Goal: Information Seeking & Learning: Learn about a topic

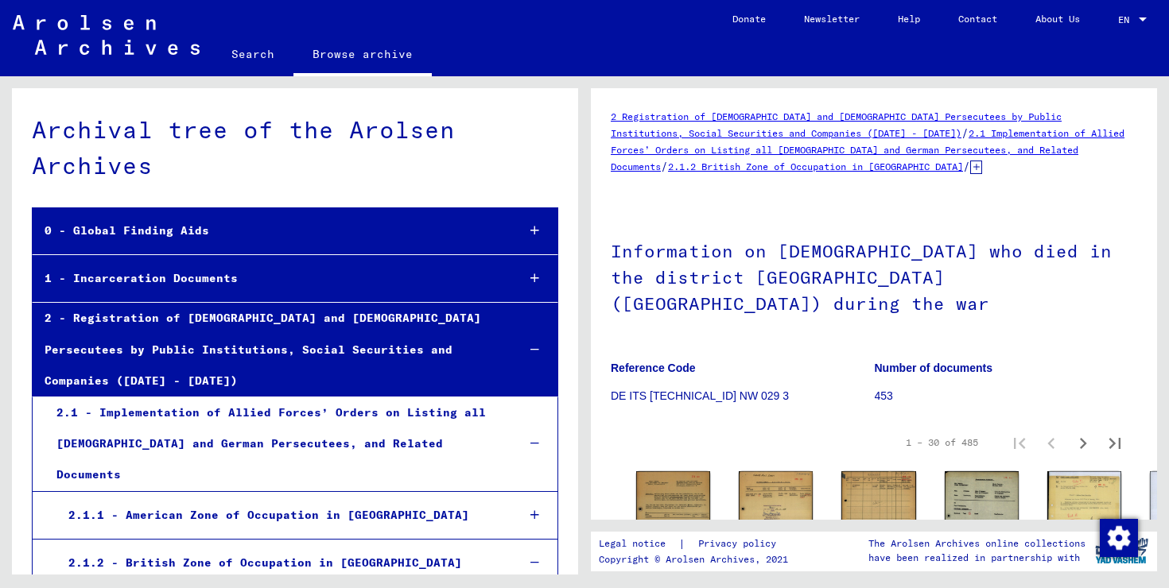
click at [1076, 432] on icon "Next page" at bounding box center [1083, 443] width 22 height 22
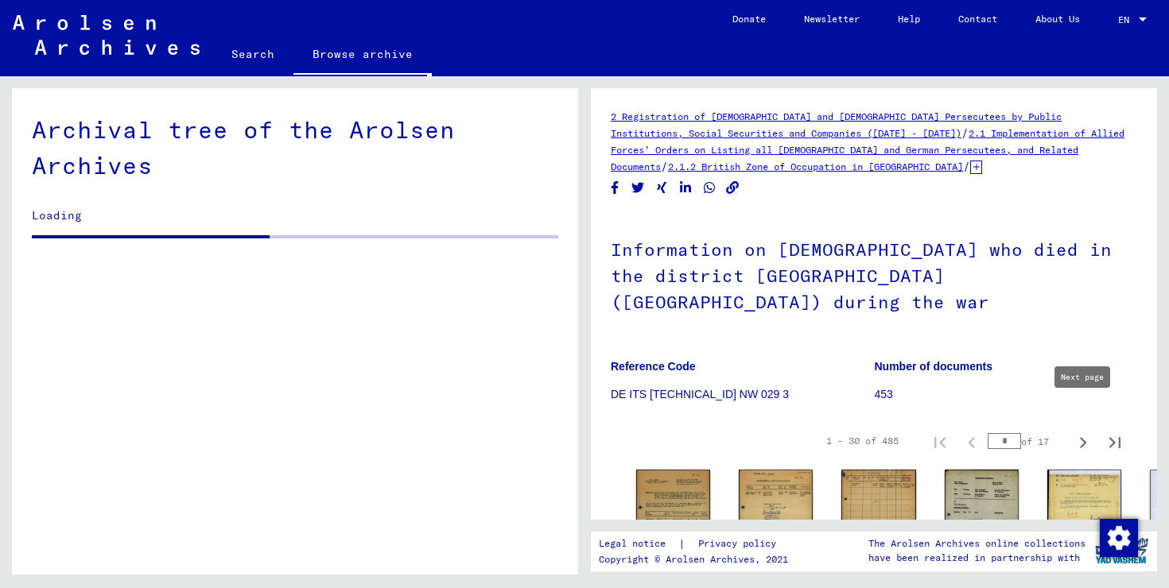
scroll to position [2624, 0]
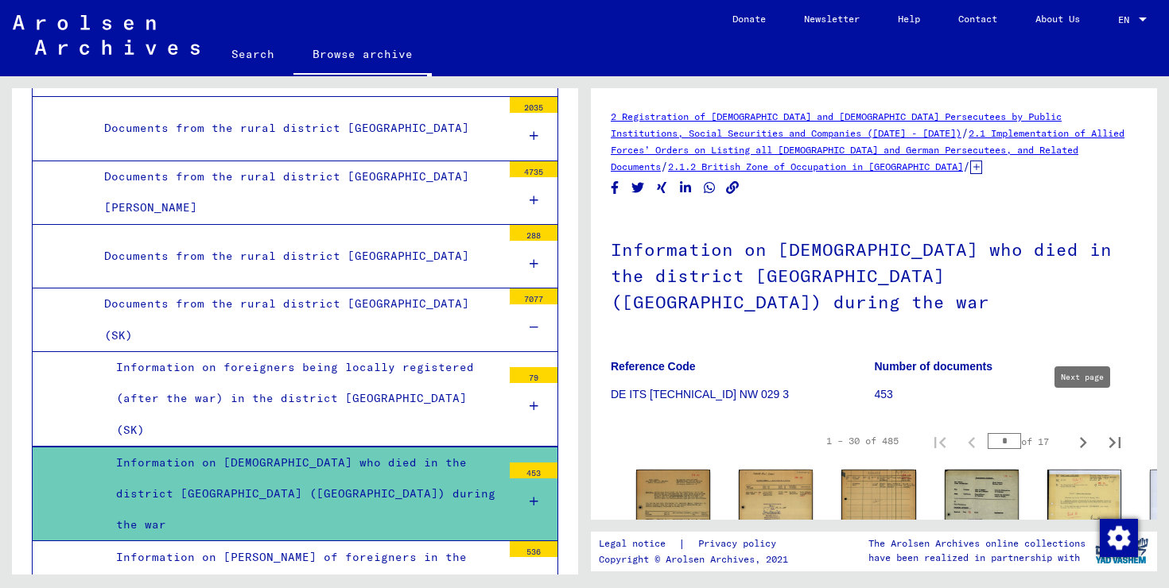
click at [1076, 432] on icon "Next page" at bounding box center [1083, 443] width 22 height 22
type input "*"
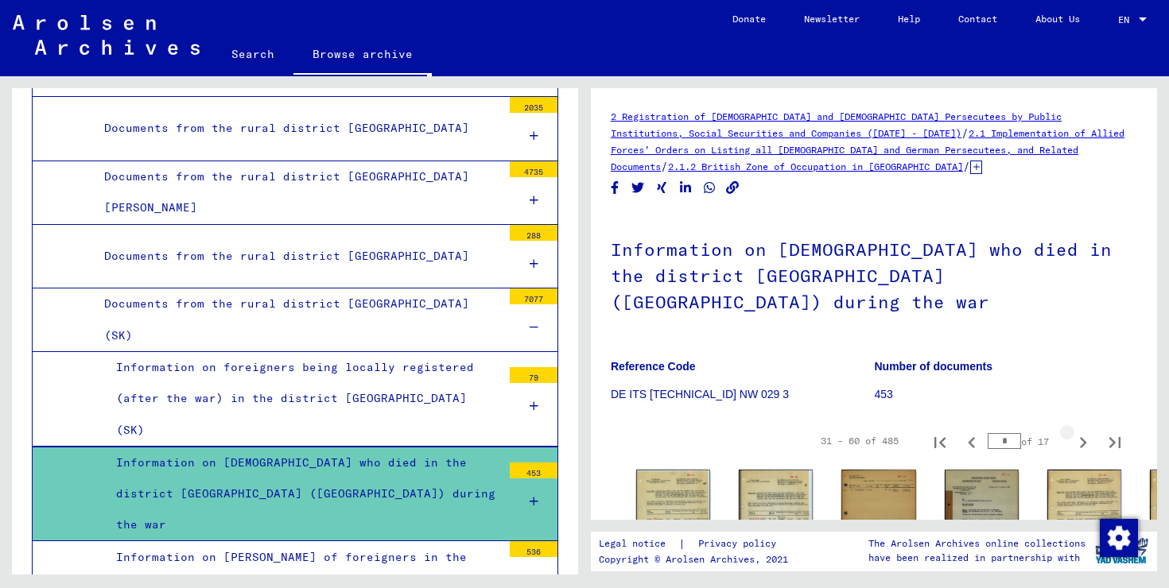
click at [1076, 432] on icon "Next page" at bounding box center [1083, 443] width 22 height 22
type input "*"
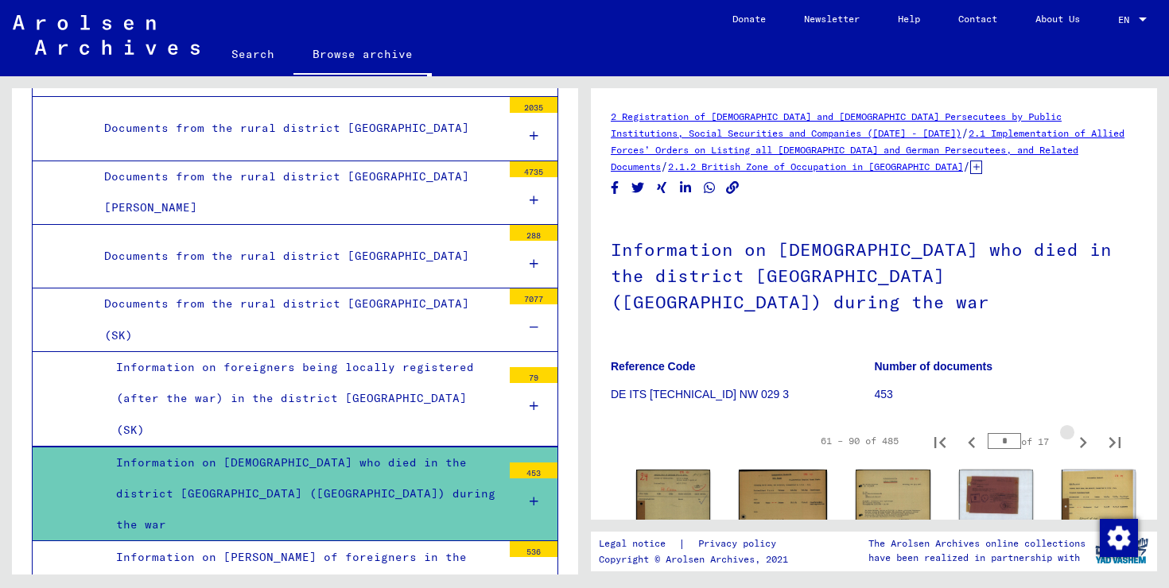
click at [1076, 432] on icon "Next page" at bounding box center [1083, 443] width 22 height 22
type input "*"
click at [1076, 432] on icon "Next page" at bounding box center [1083, 443] width 22 height 22
type input "*"
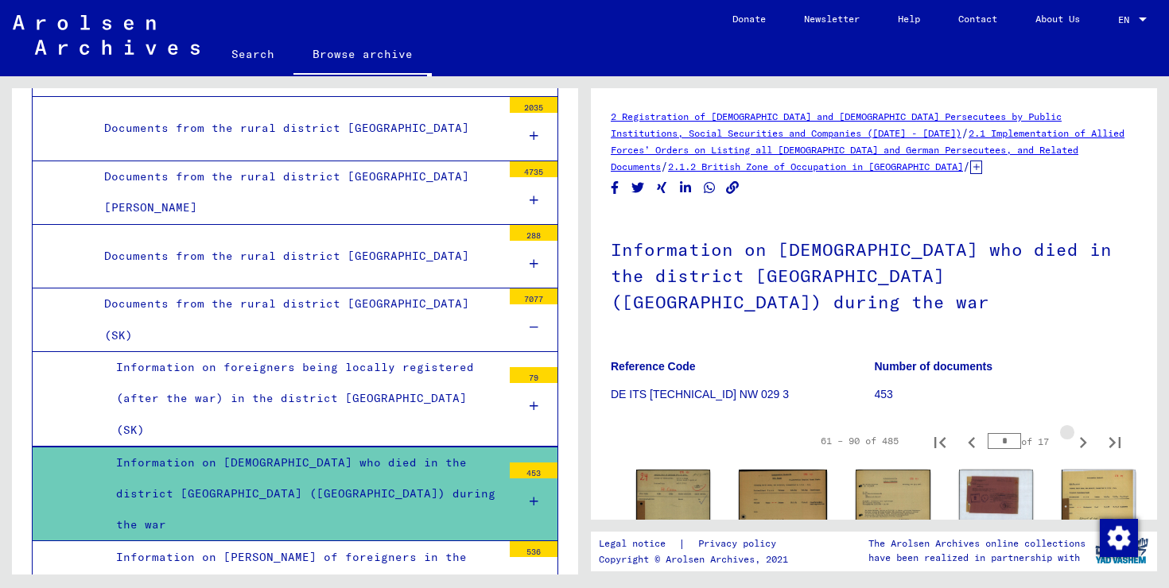
type input "*"
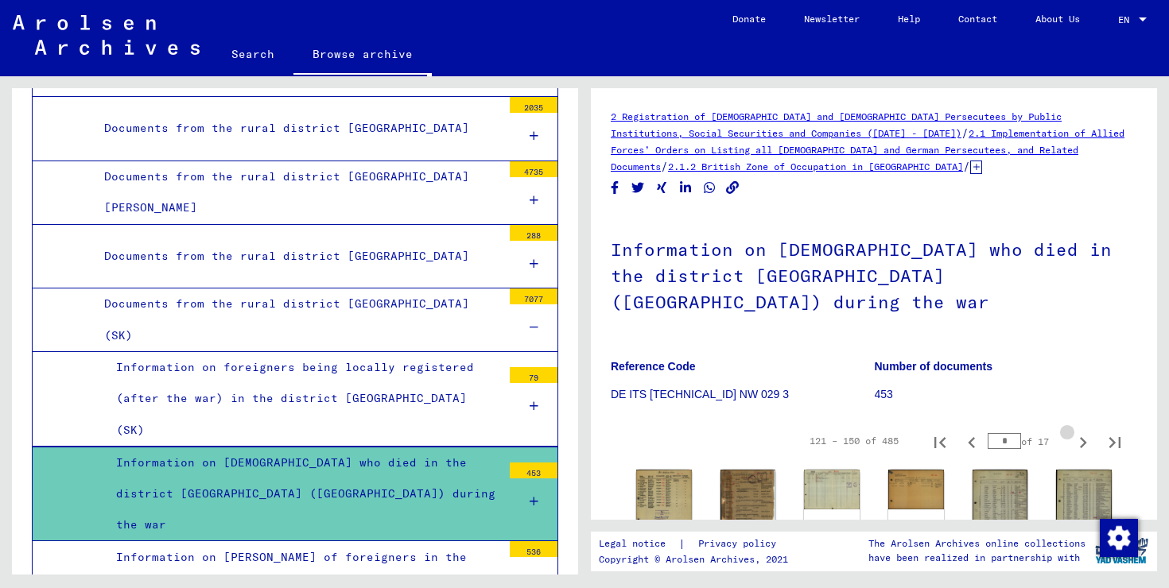
click at [1076, 432] on icon "Next page" at bounding box center [1083, 443] width 22 height 22
type input "*"
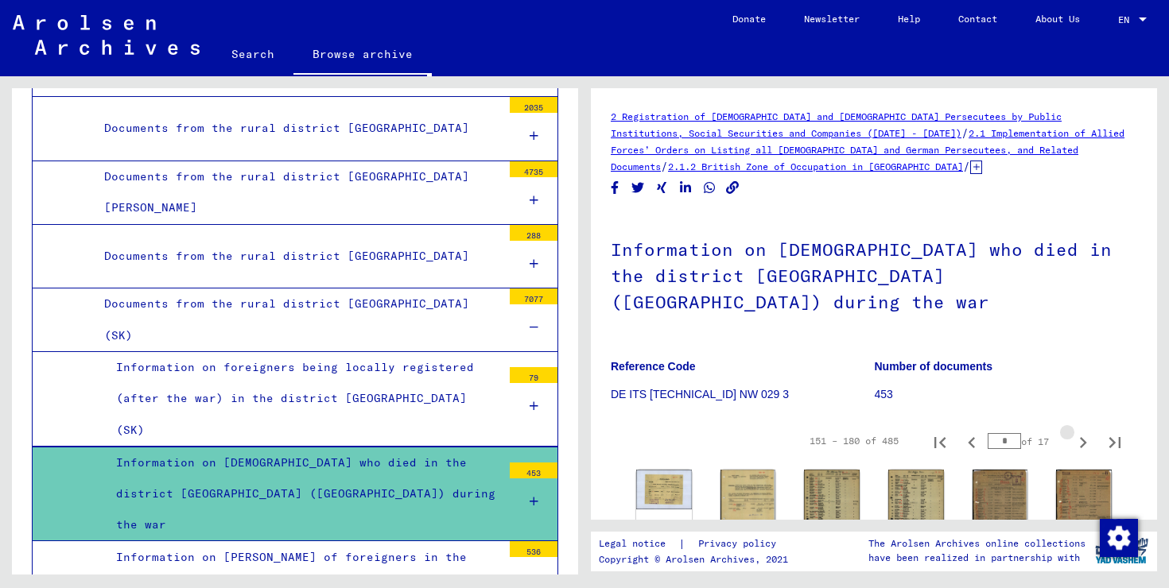
click at [1076, 432] on icon "Next page" at bounding box center [1083, 443] width 22 height 22
type input "*"
click at [1076, 432] on icon "Next page" at bounding box center [1083, 443] width 22 height 22
type input "*"
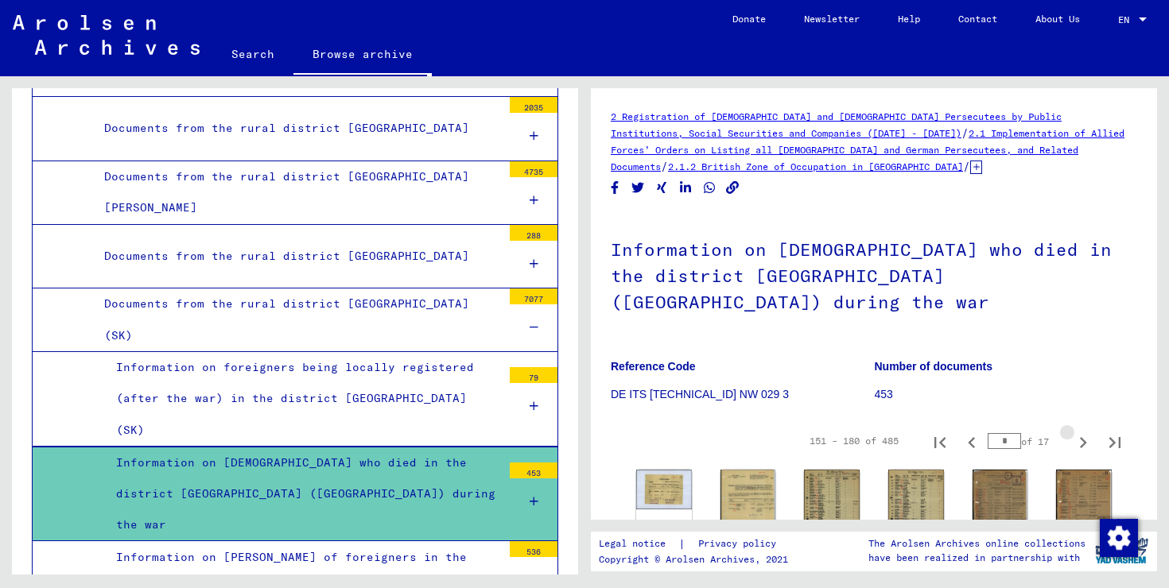
type input "*"
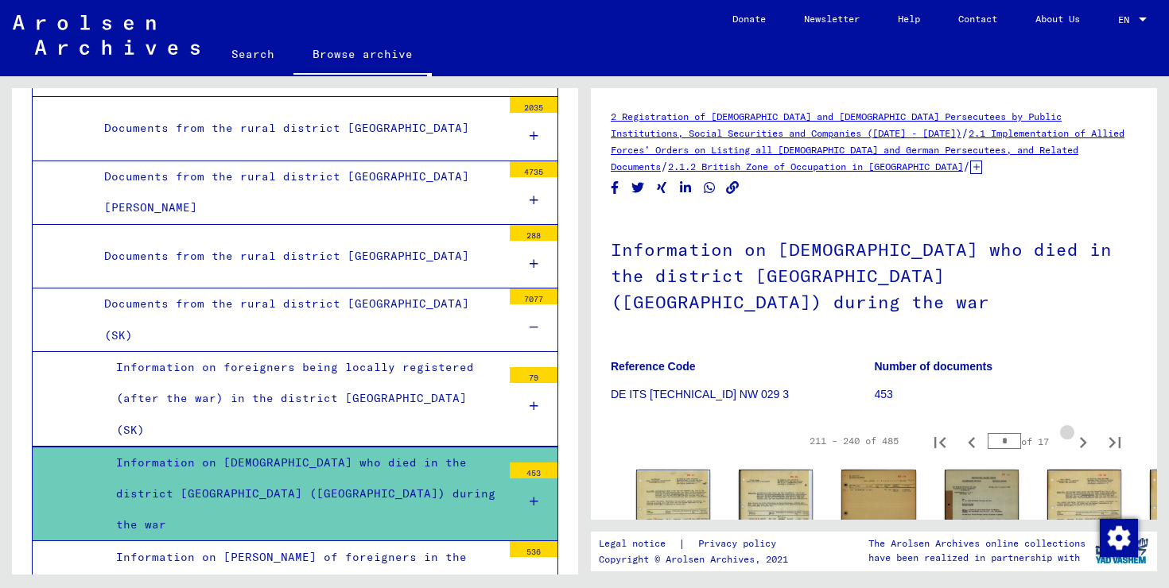
click at [1076, 432] on icon "Next page" at bounding box center [1083, 443] width 22 height 22
type input "*"
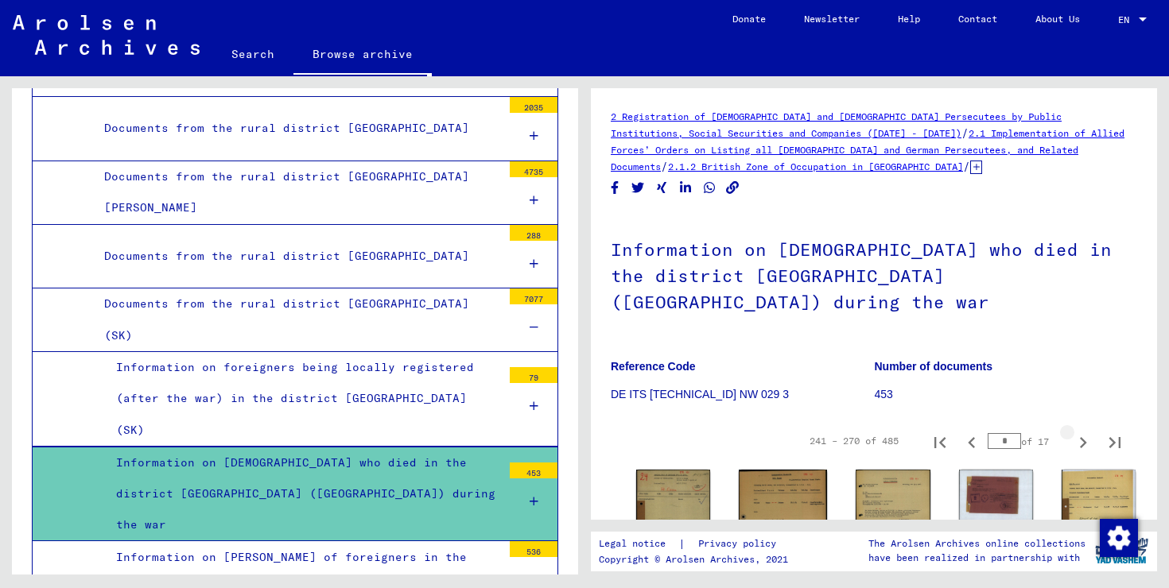
click at [1076, 432] on icon "Next page" at bounding box center [1083, 443] width 22 height 22
type input "**"
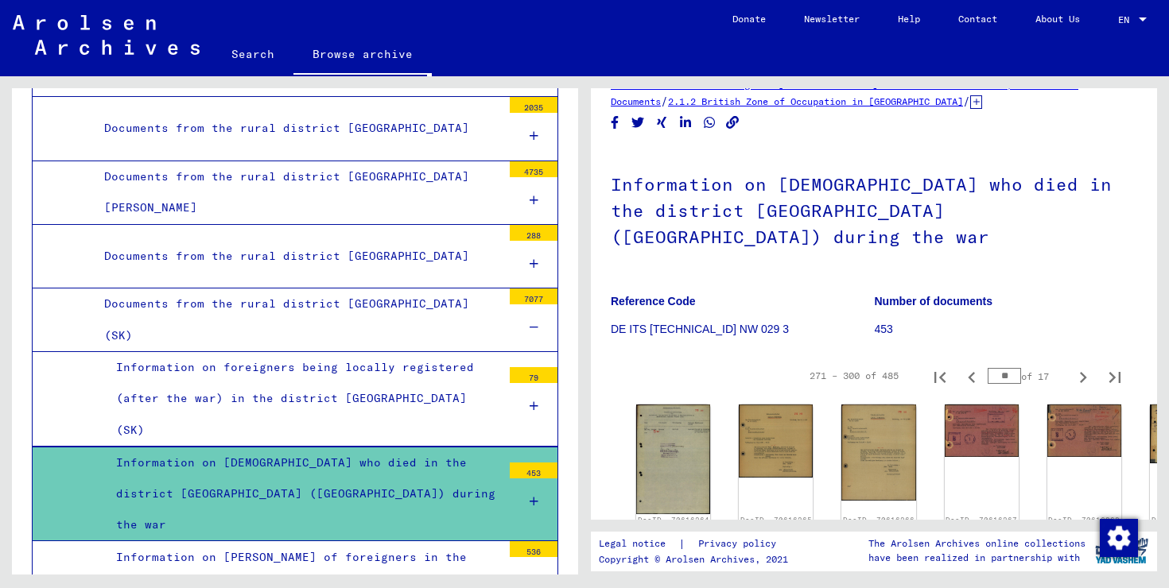
scroll to position [95, 0]
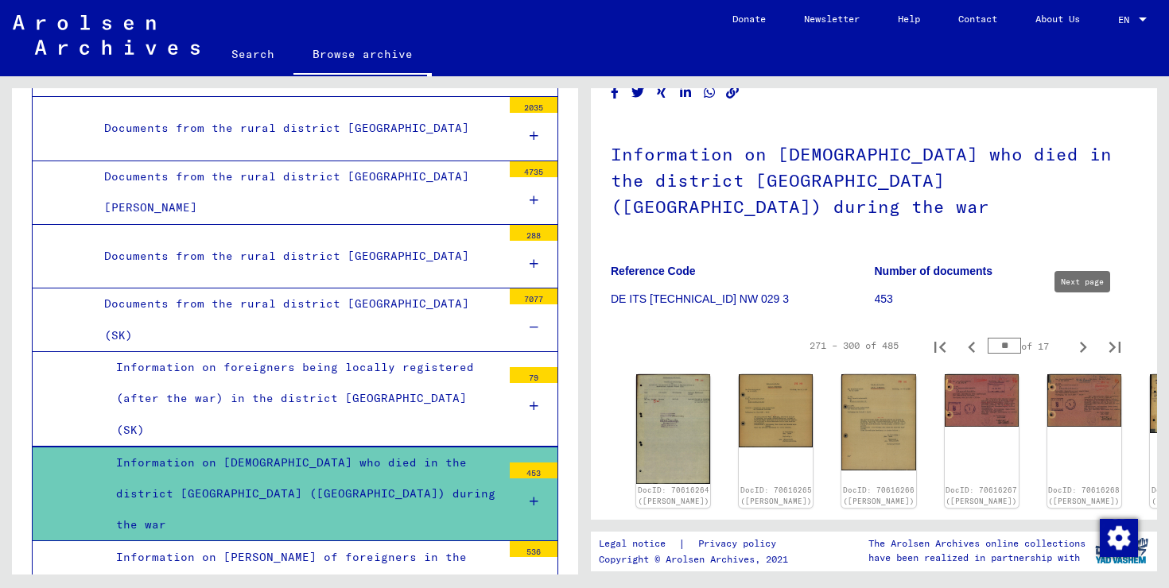
click at [1081, 336] on icon "Next page" at bounding box center [1083, 347] width 22 height 22
type input "**"
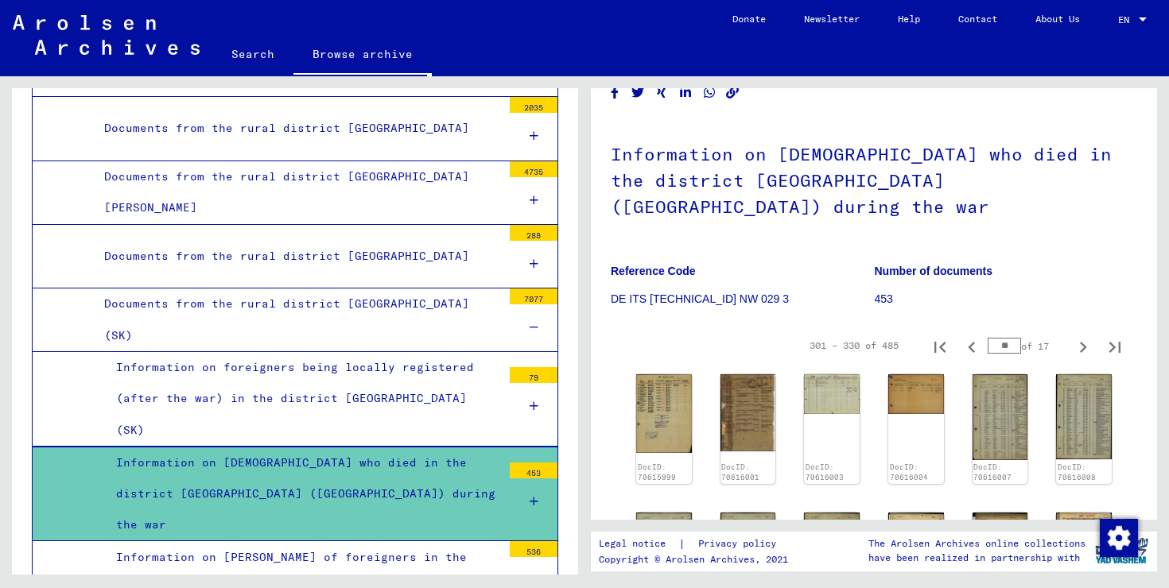
click at [1081, 336] on icon "Next page" at bounding box center [1083, 347] width 22 height 22
type input "**"
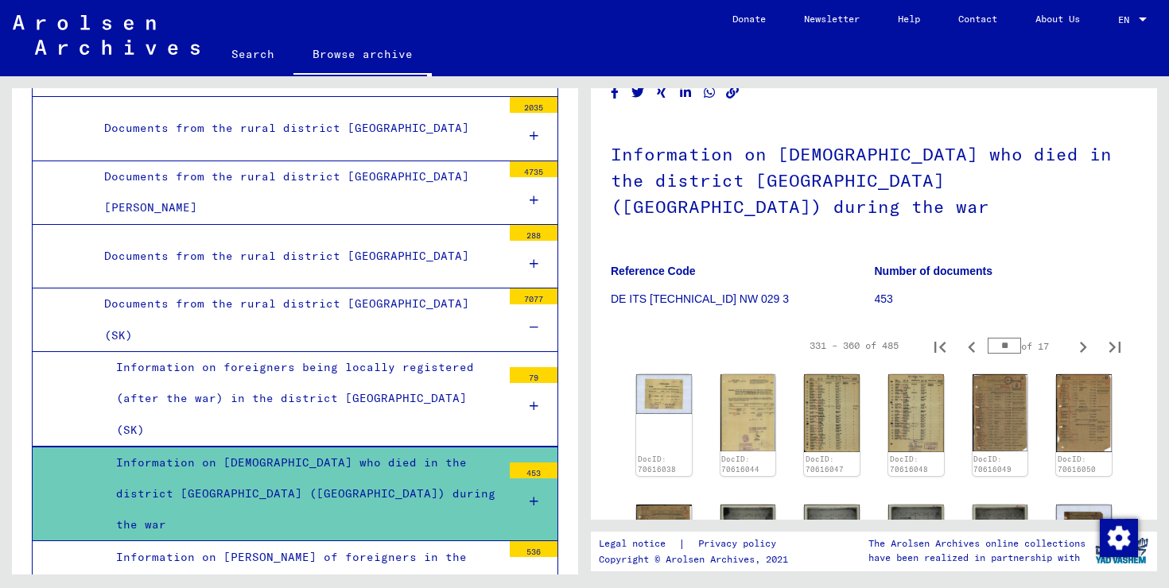
scroll to position [110, 0]
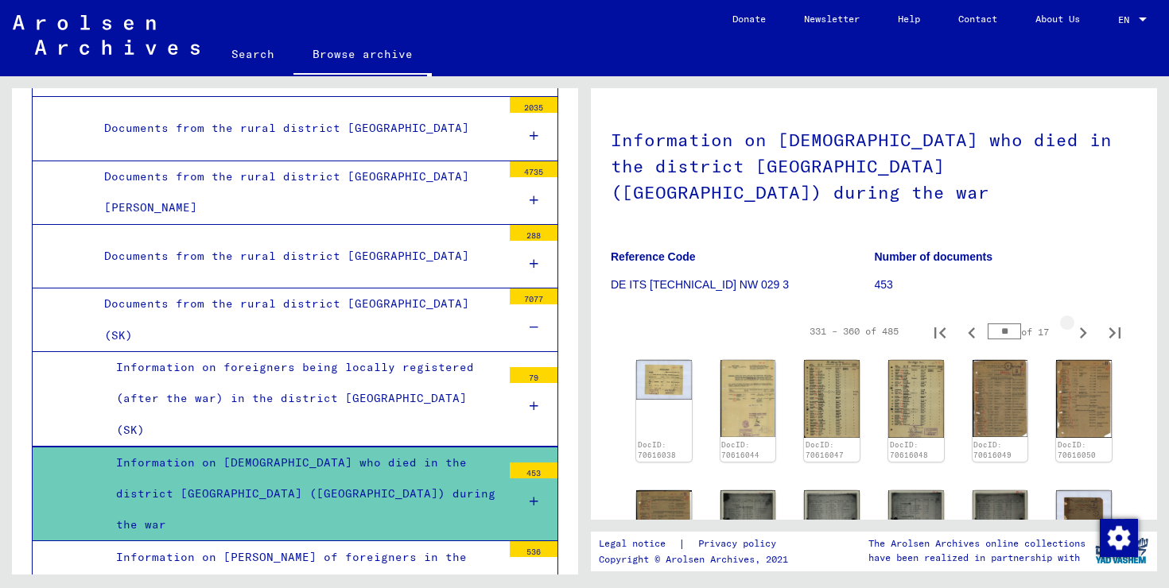
click at [1081, 322] on icon "Next page" at bounding box center [1083, 333] width 22 height 22
type input "**"
click at [1081, 322] on icon "Next page" at bounding box center [1083, 333] width 22 height 22
type input "**"
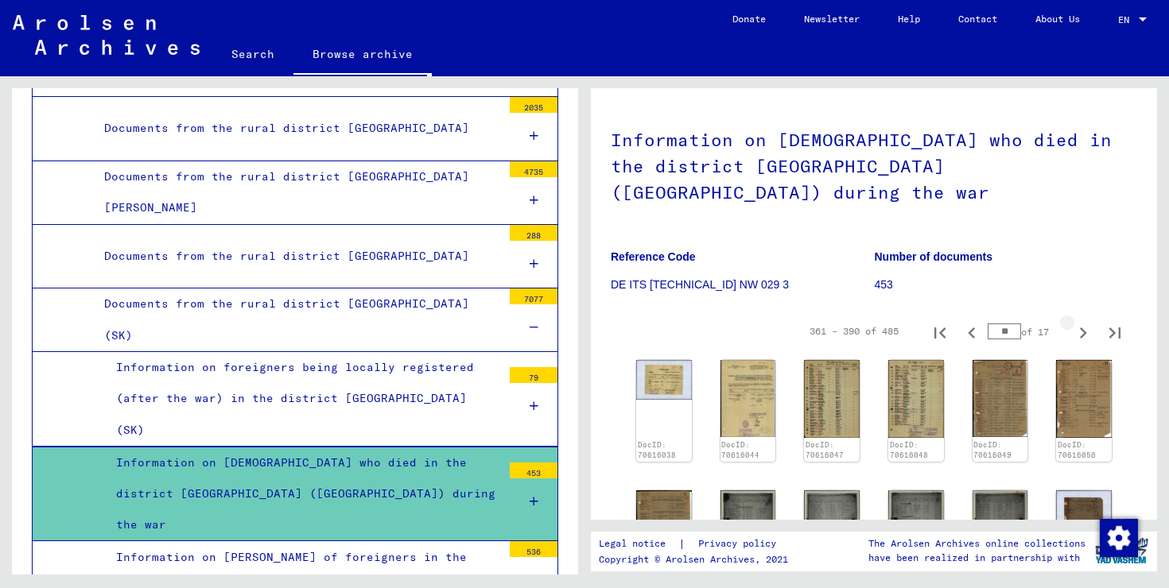
type input "**"
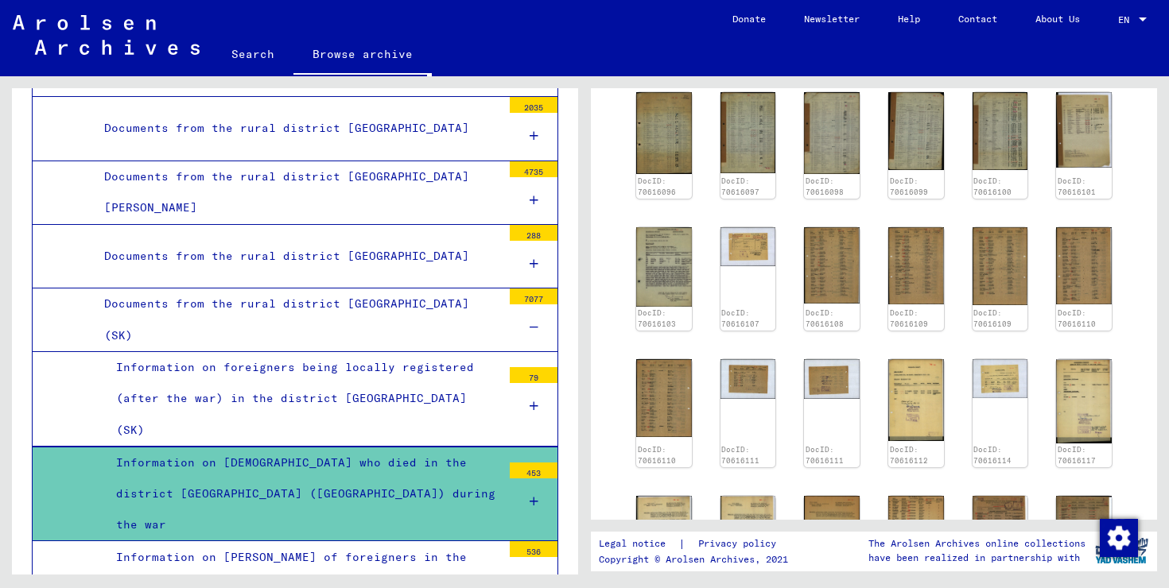
scroll to position [493, 0]
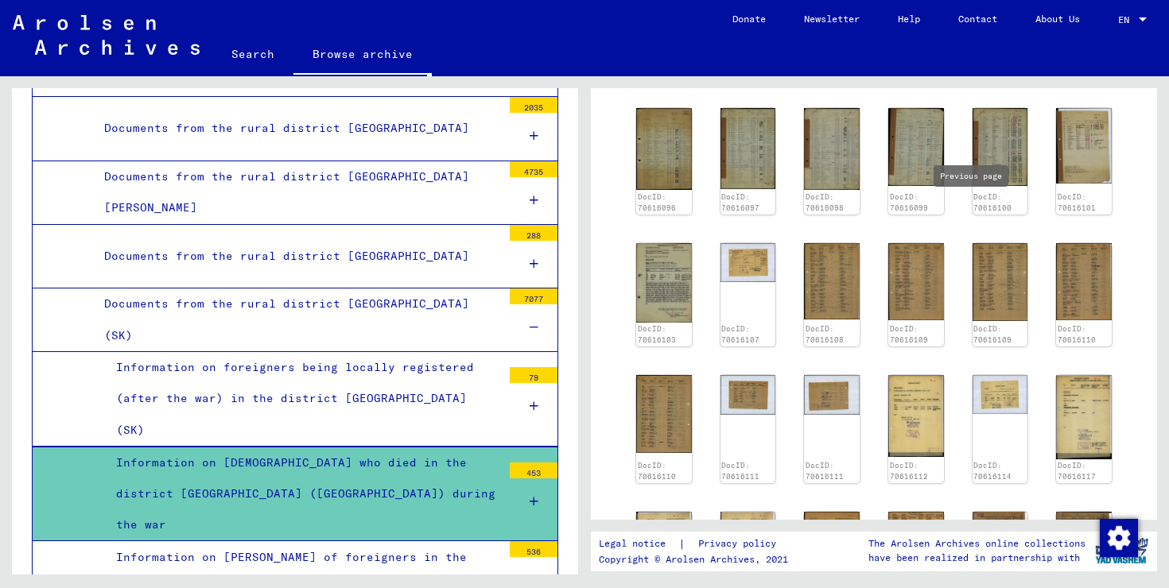
type input "**"
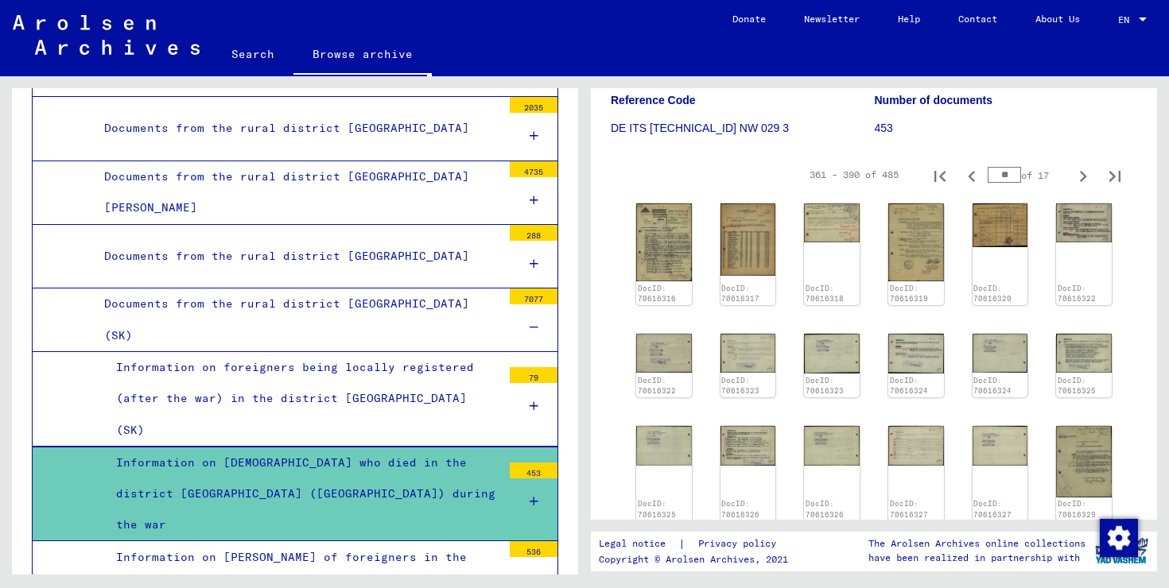
scroll to position [250, 0]
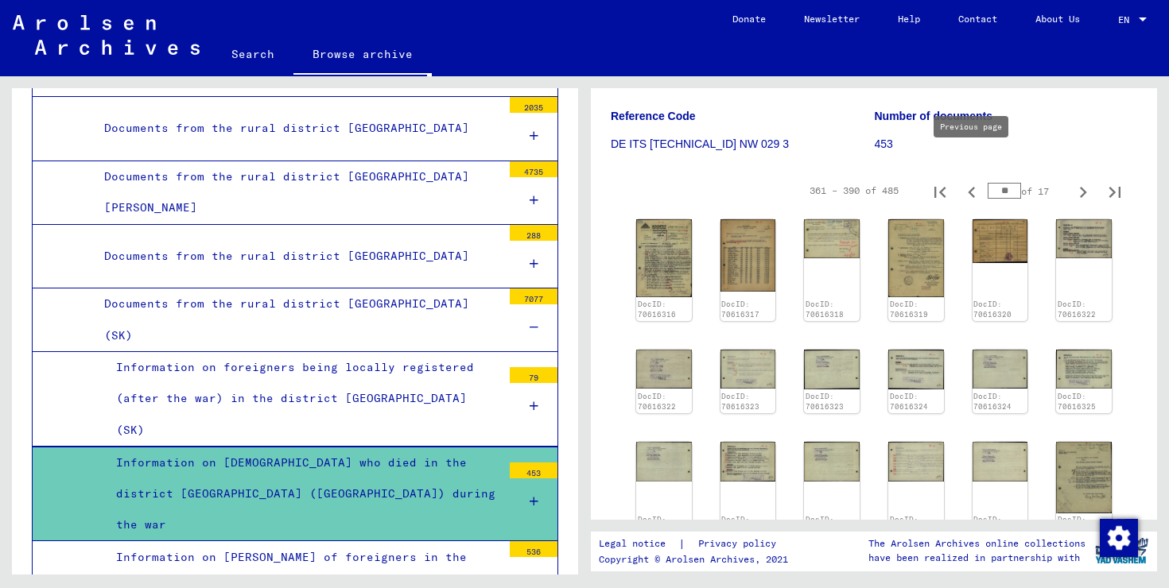
click at [971, 181] on icon "Previous page" at bounding box center [971, 192] width 22 height 22
type input "**"
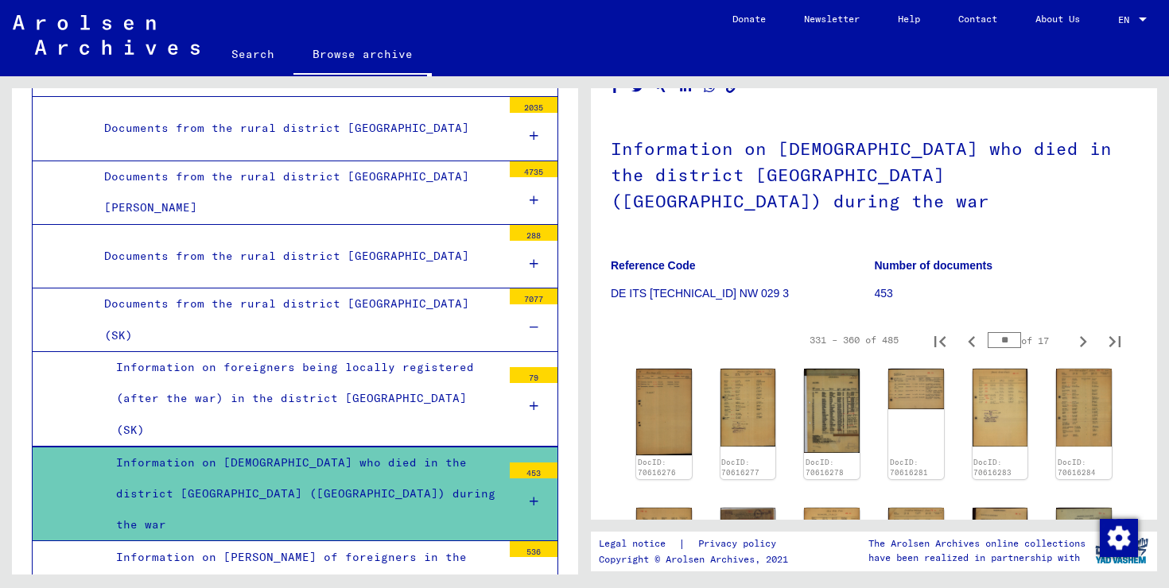
scroll to position [173, 0]
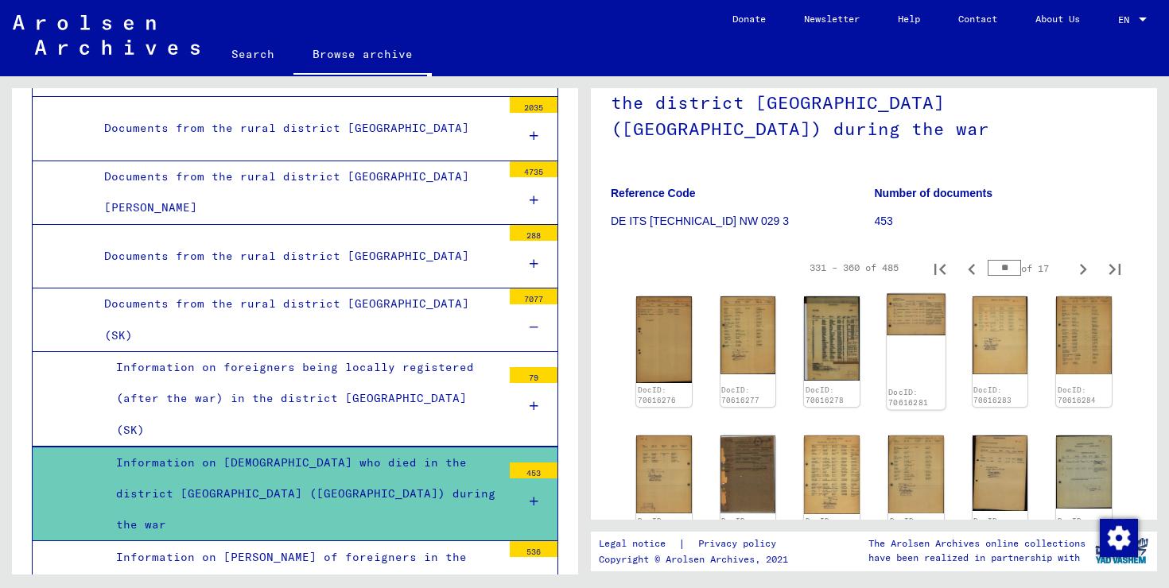
click at [934, 294] on img at bounding box center [915, 315] width 58 height 42
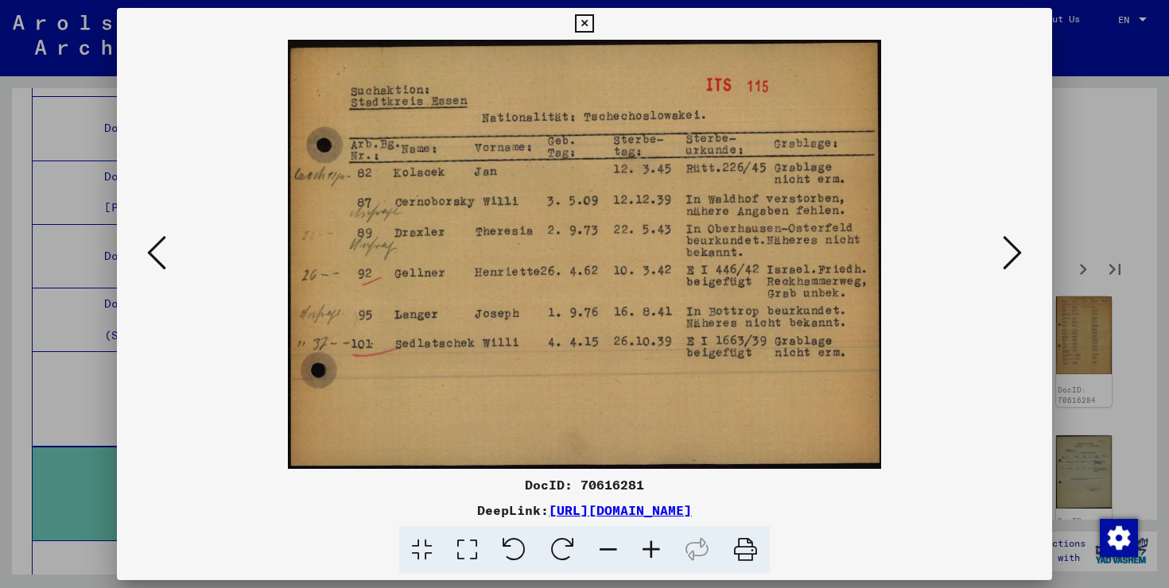
click at [1102, 345] on div at bounding box center [584, 294] width 1169 height 588
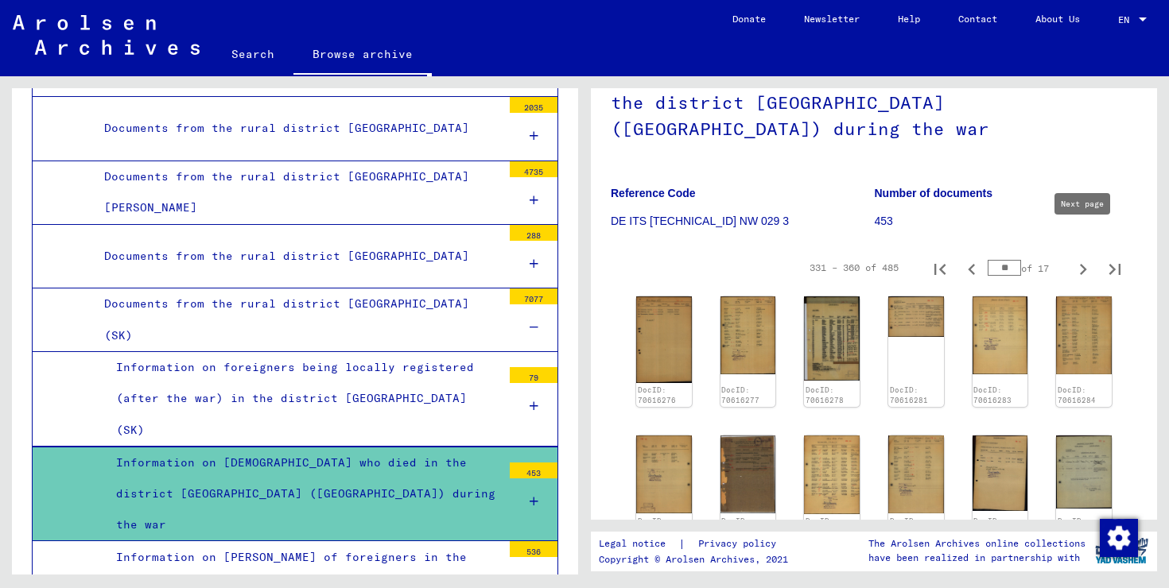
click at [1082, 258] on icon "Next page" at bounding box center [1083, 269] width 22 height 22
type input "**"
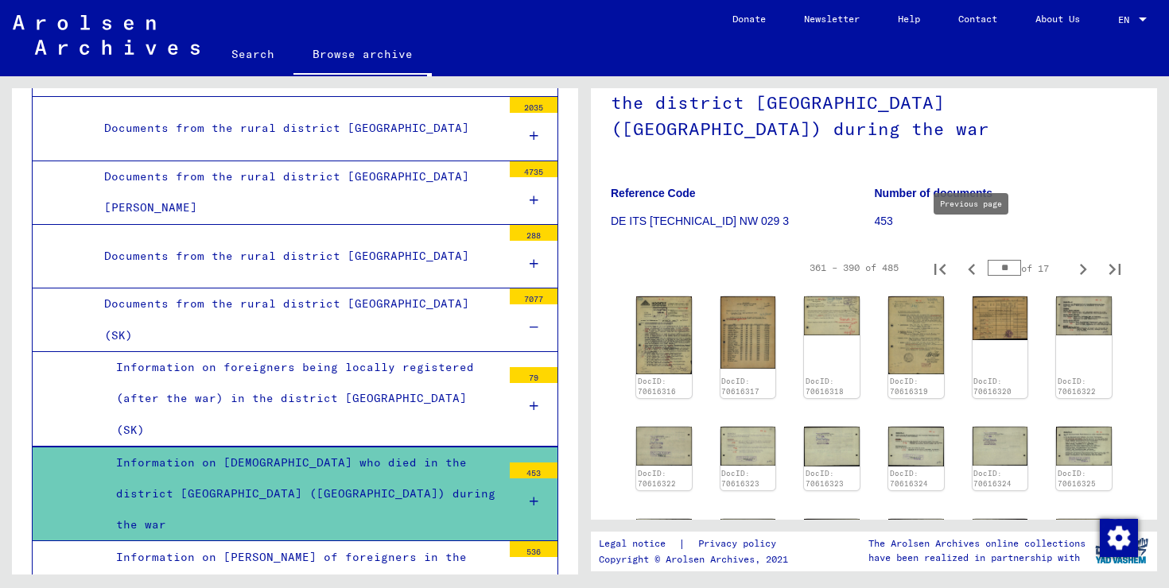
click at [973, 264] on icon "Previous page" at bounding box center [970, 269] width 7 height 11
type input "**"
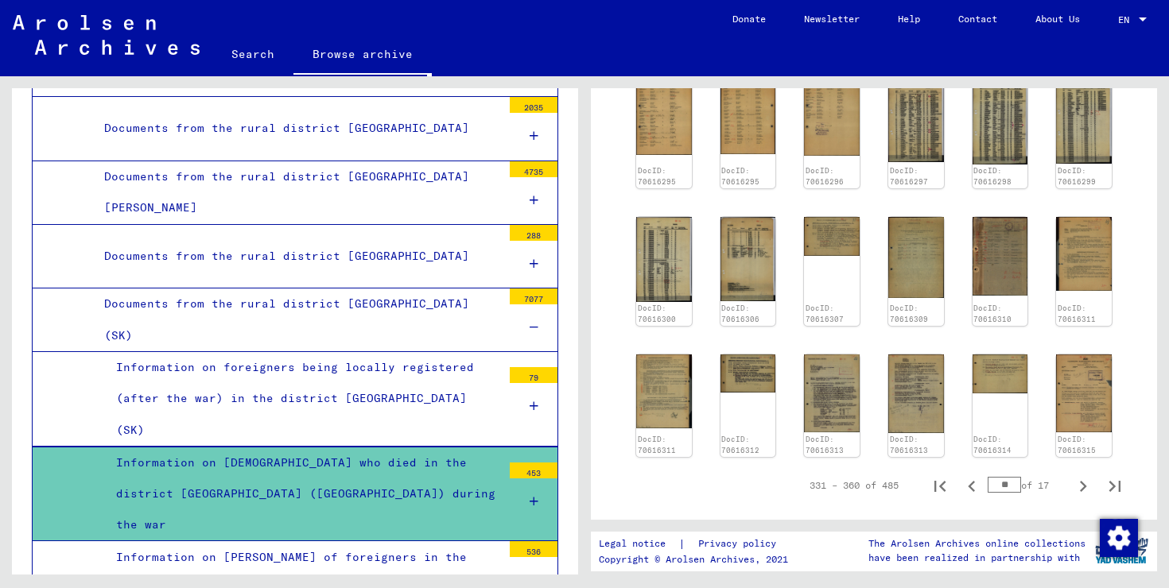
scroll to position [664, 0]
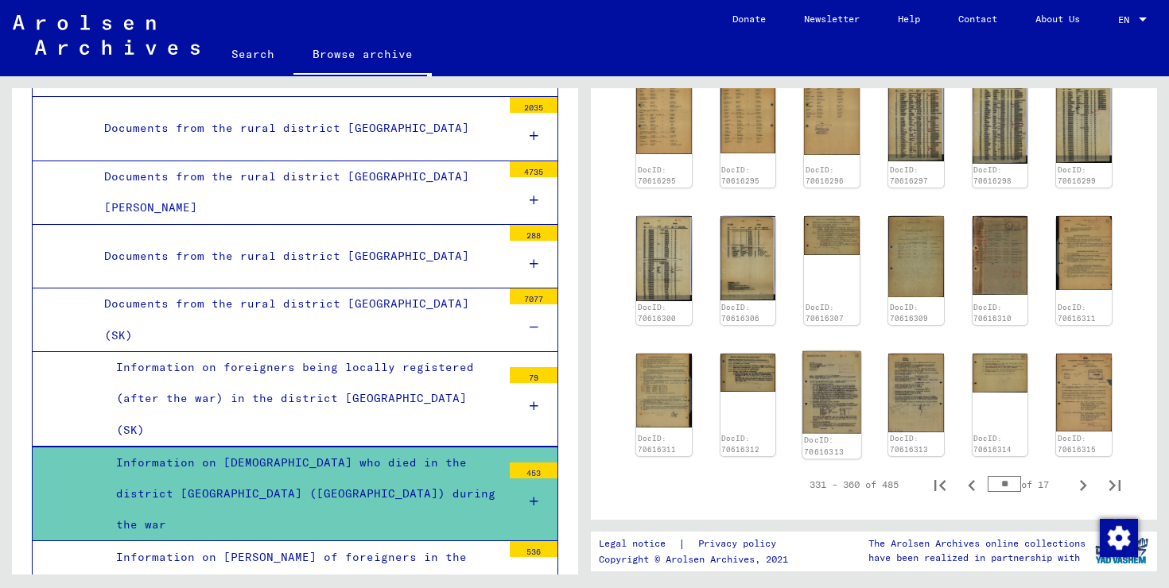
click at [857, 355] on img at bounding box center [832, 392] width 58 height 83
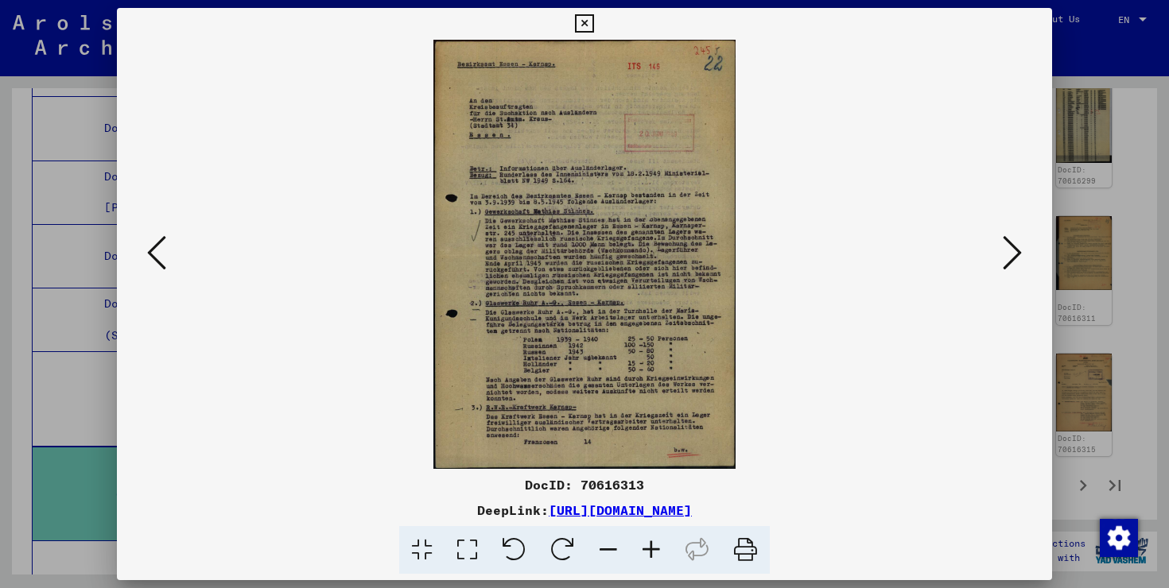
click at [655, 549] on icon at bounding box center [651, 550] width 43 height 48
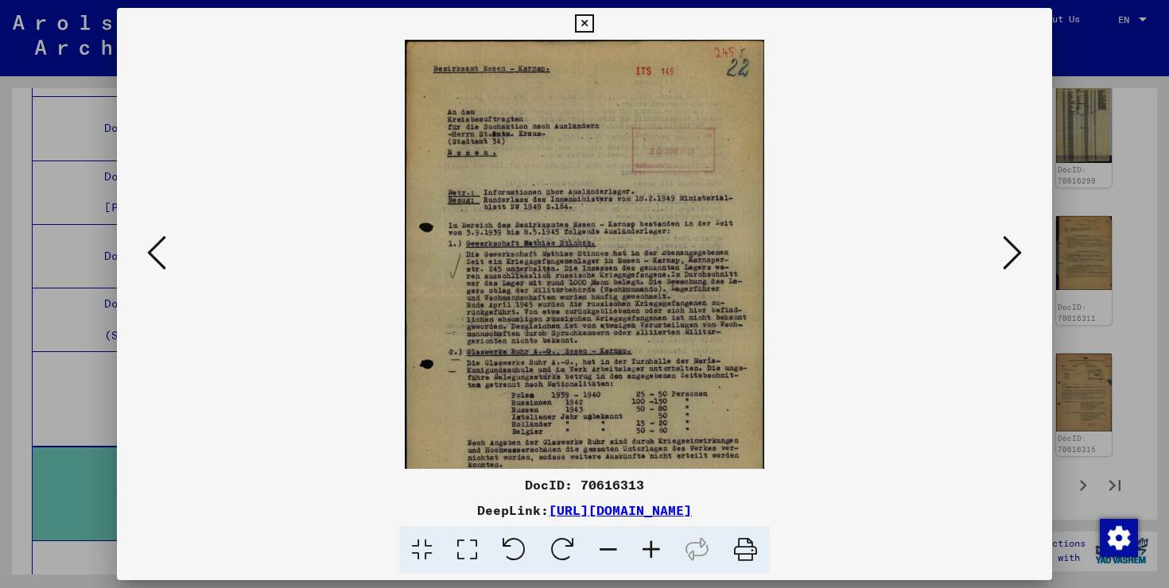
click at [655, 549] on icon at bounding box center [651, 550] width 43 height 48
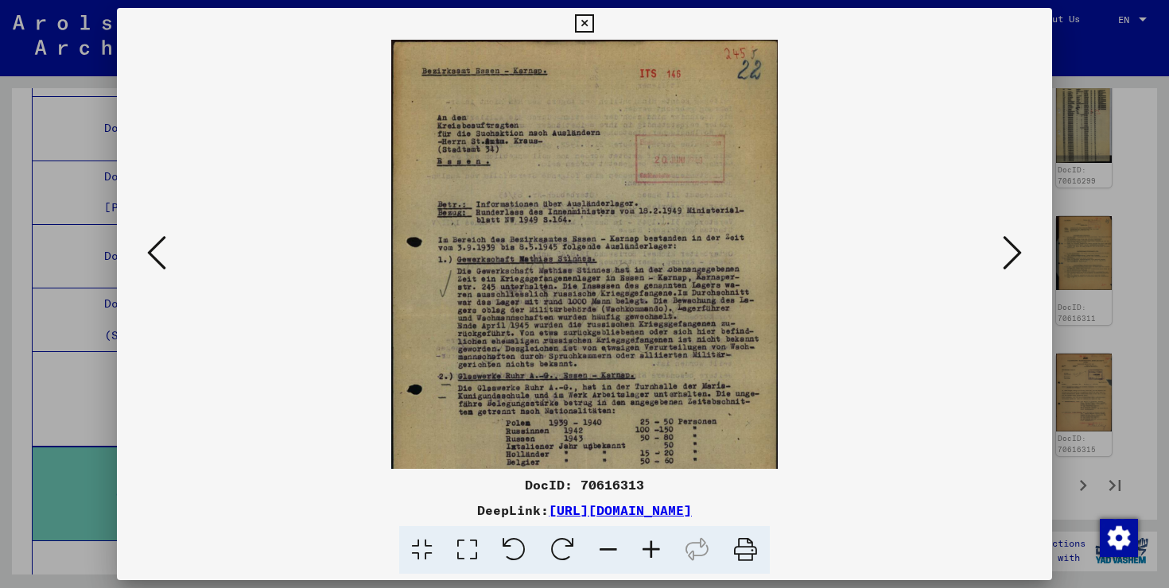
click at [655, 549] on icon at bounding box center [651, 550] width 43 height 48
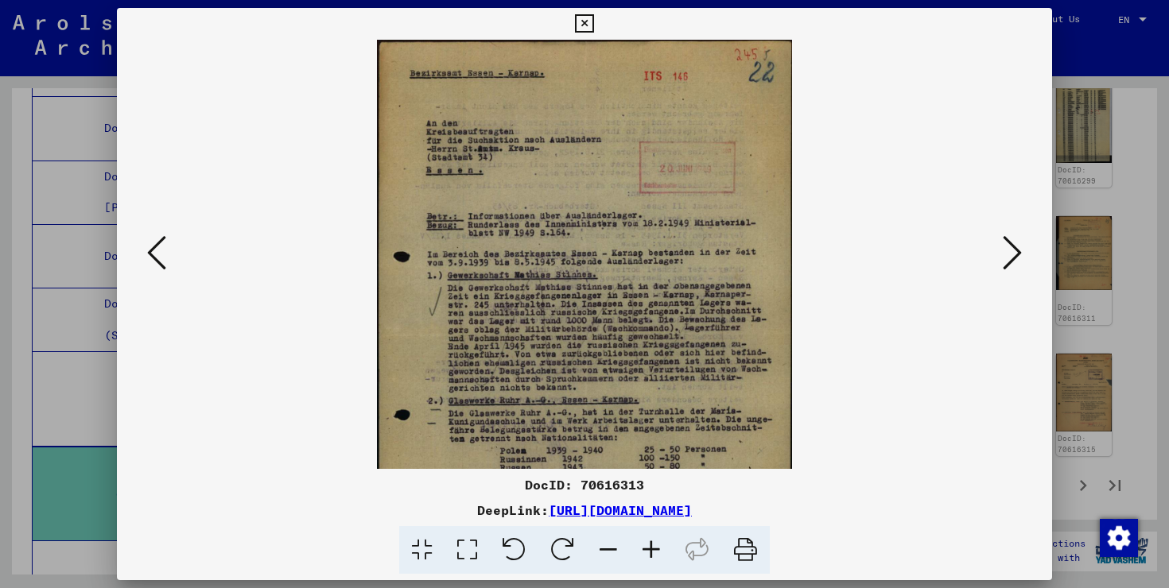
click at [655, 549] on icon at bounding box center [651, 550] width 43 height 48
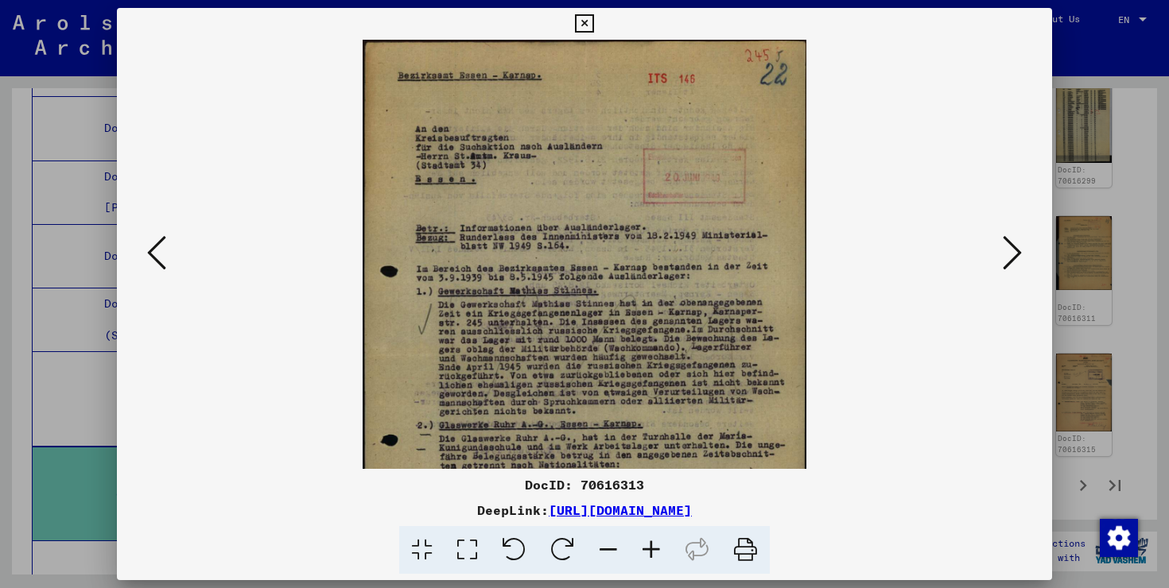
click at [1008, 259] on icon at bounding box center [1011, 253] width 19 height 38
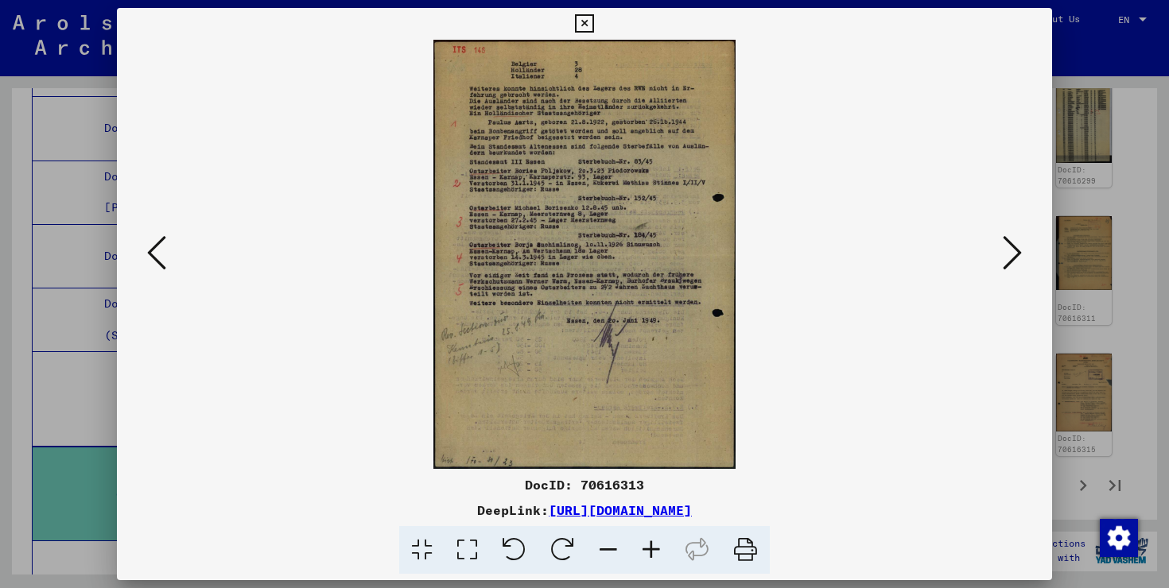
click at [642, 558] on icon at bounding box center [651, 550] width 43 height 48
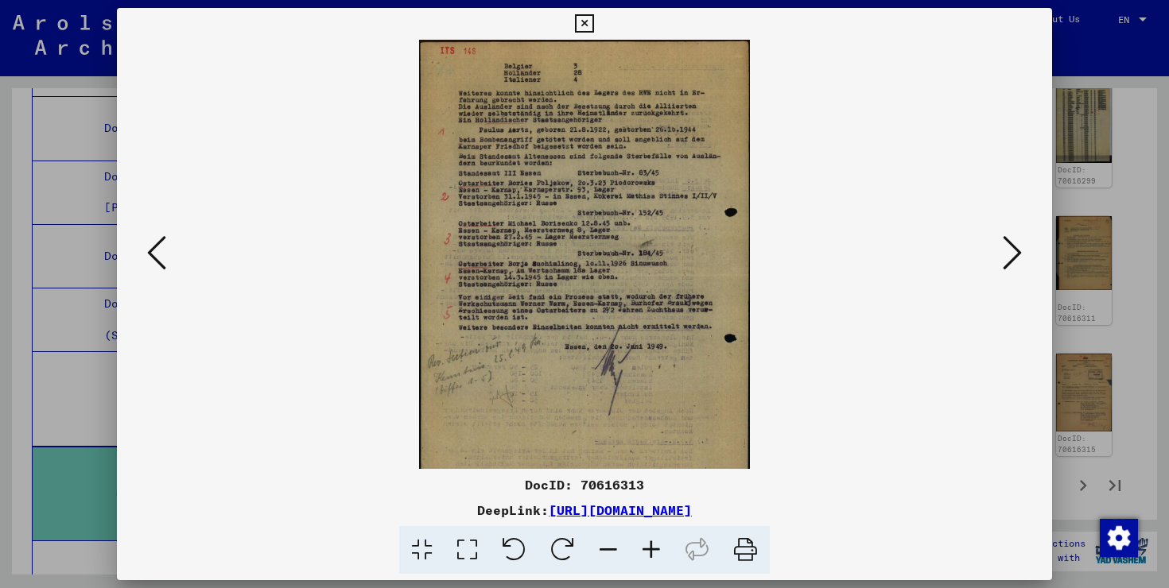
click at [642, 558] on icon at bounding box center [651, 550] width 43 height 48
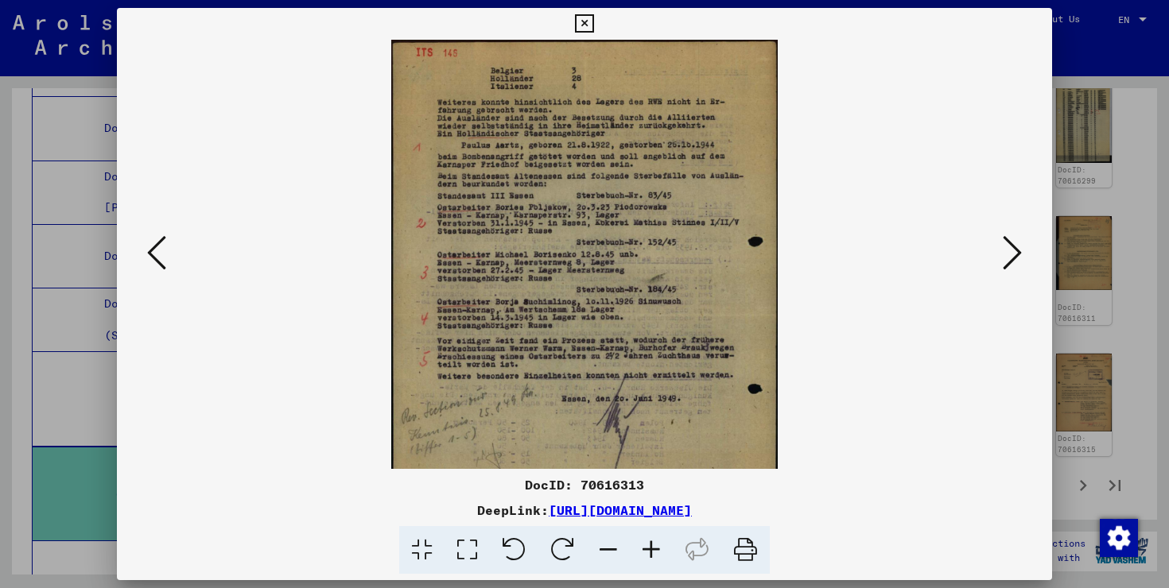
click at [642, 558] on icon at bounding box center [651, 550] width 43 height 48
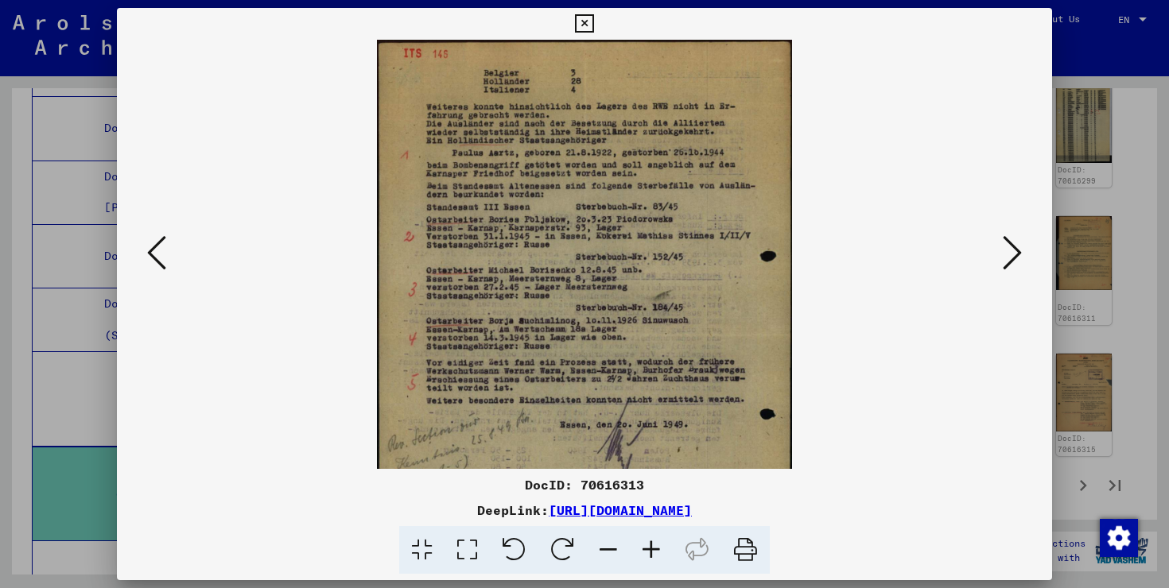
click at [642, 558] on icon at bounding box center [651, 550] width 43 height 48
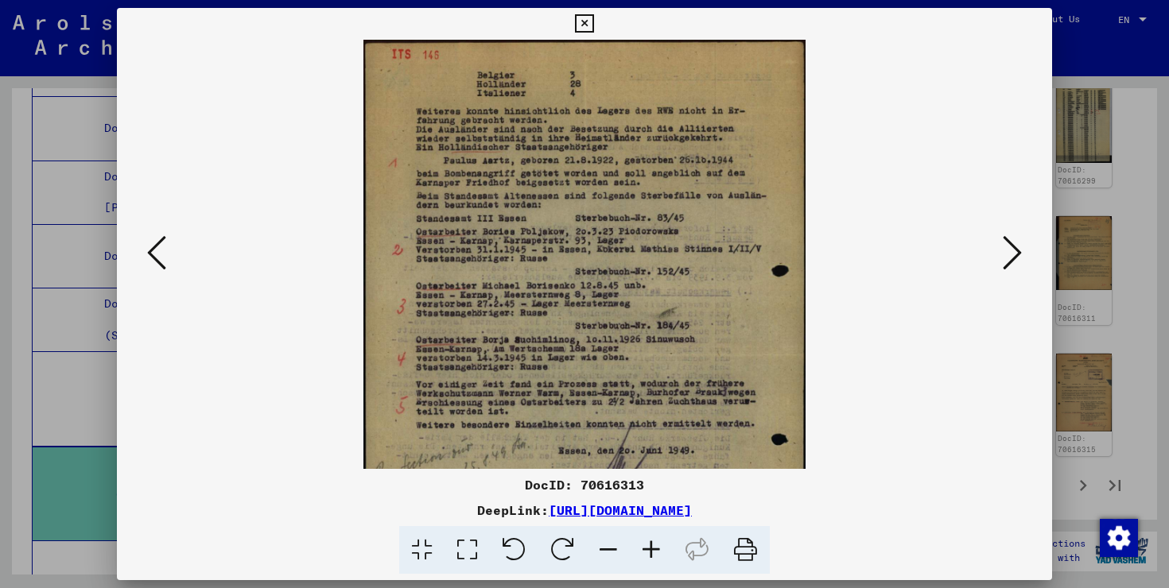
click at [642, 558] on icon at bounding box center [651, 550] width 43 height 48
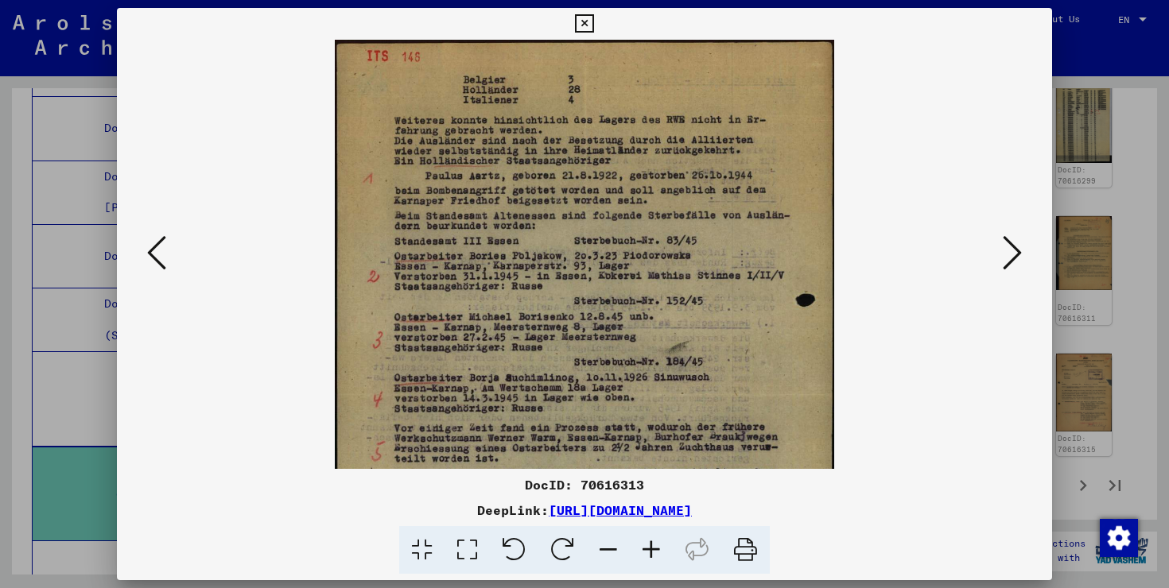
click at [642, 558] on icon at bounding box center [651, 550] width 43 height 48
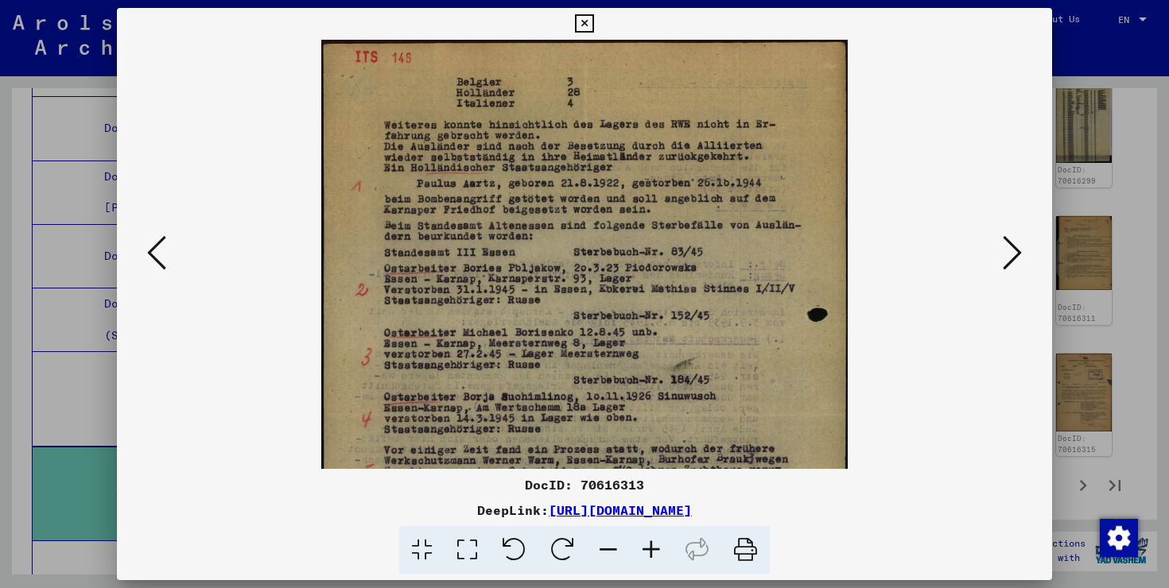
click at [1019, 262] on icon at bounding box center [1011, 253] width 19 height 38
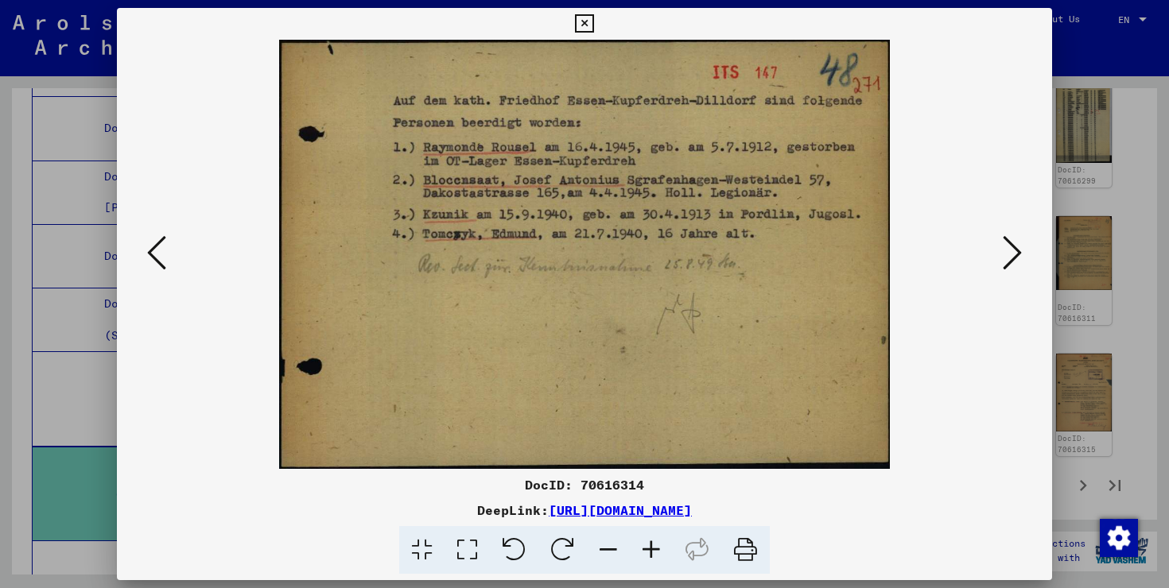
click at [1019, 262] on icon at bounding box center [1011, 253] width 19 height 38
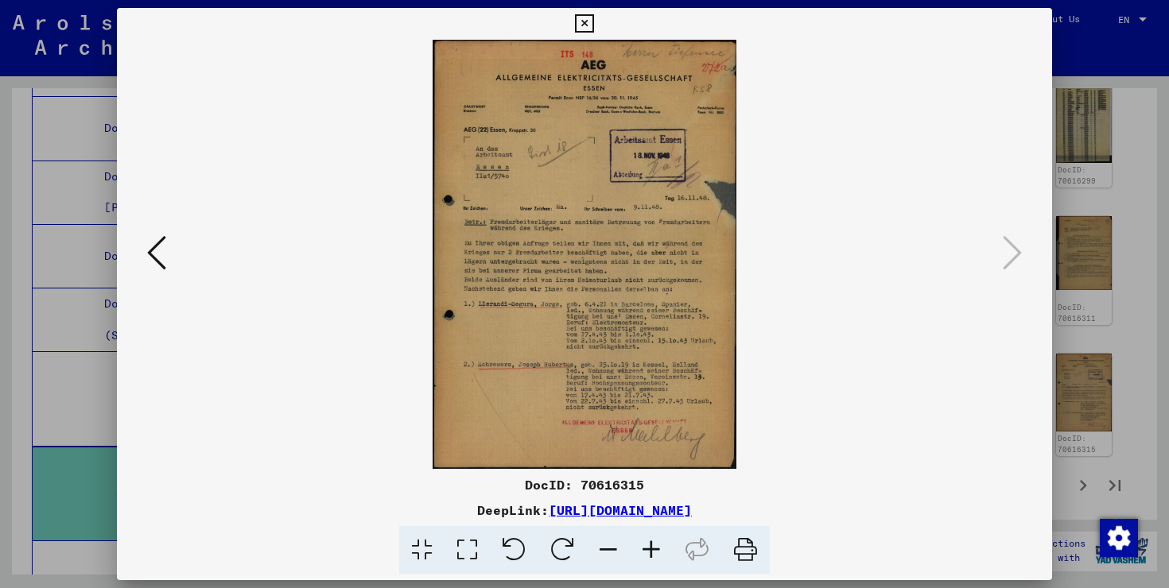
click at [671, 546] on icon at bounding box center [651, 550] width 43 height 48
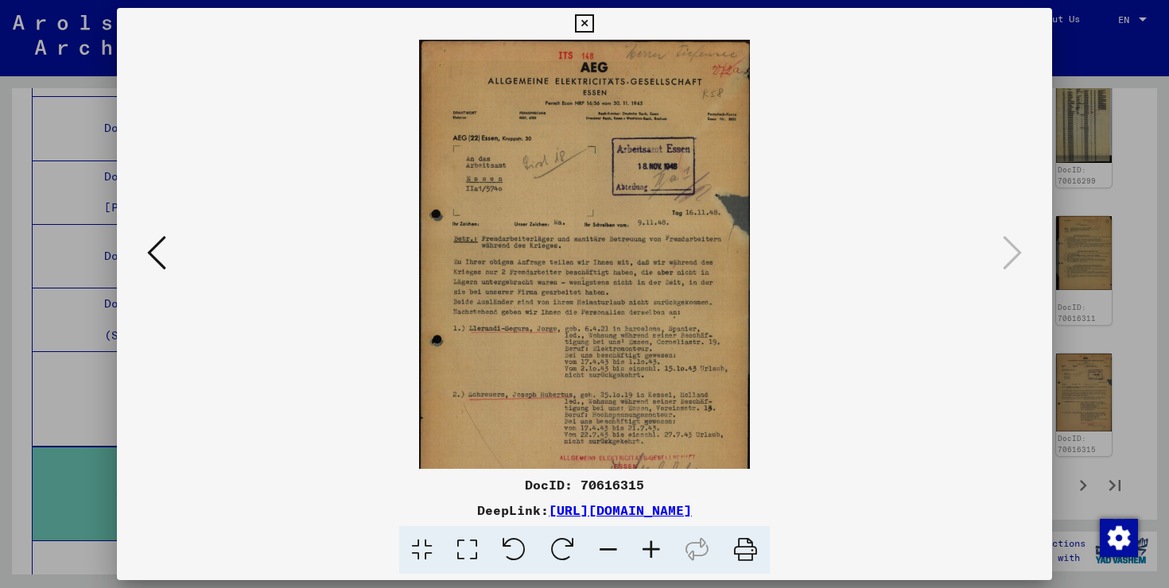
click at [671, 546] on icon at bounding box center [651, 550] width 43 height 48
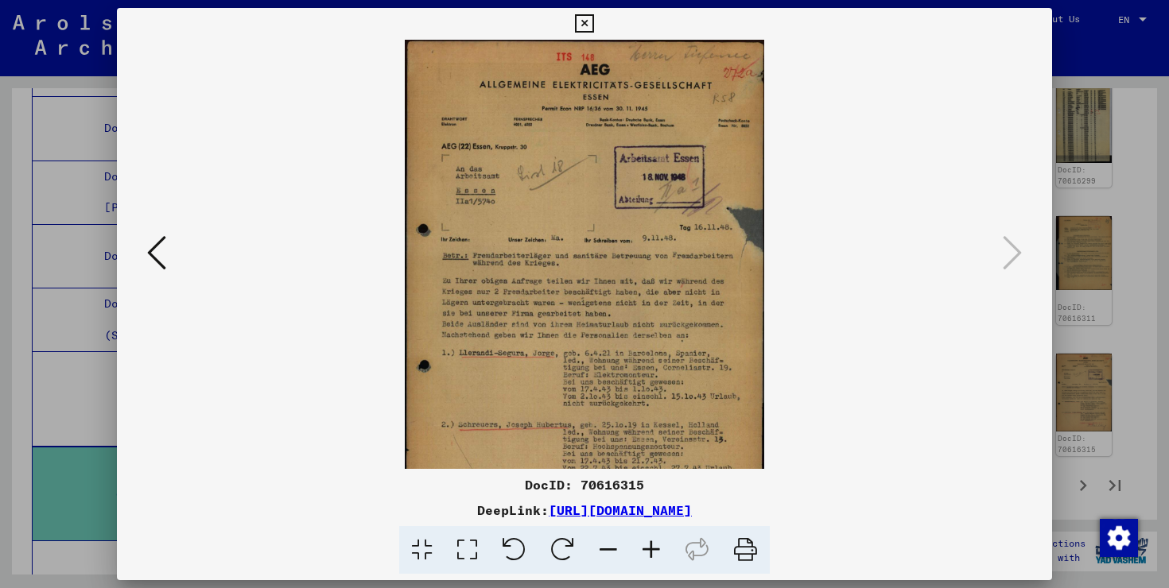
click at [671, 546] on icon at bounding box center [651, 550] width 43 height 48
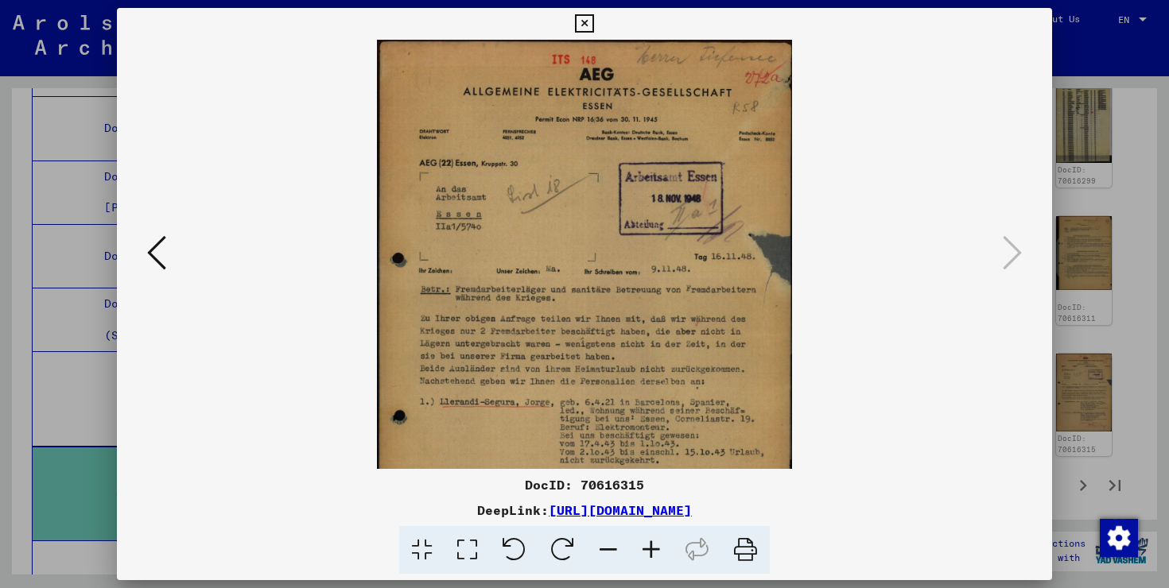
click at [671, 546] on icon at bounding box center [651, 550] width 43 height 48
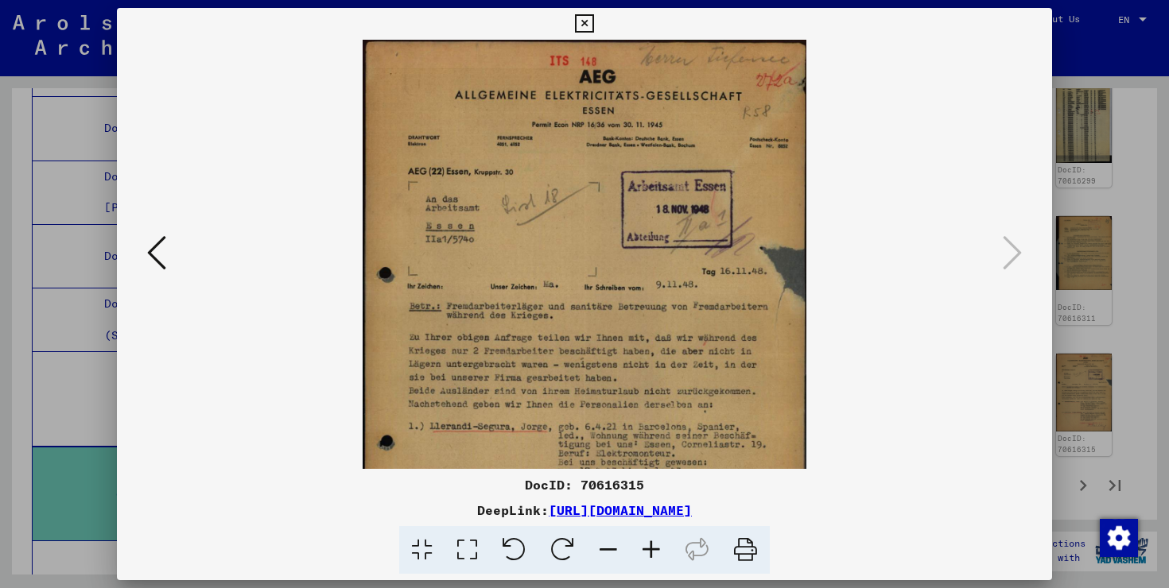
click at [671, 546] on icon at bounding box center [651, 550] width 43 height 48
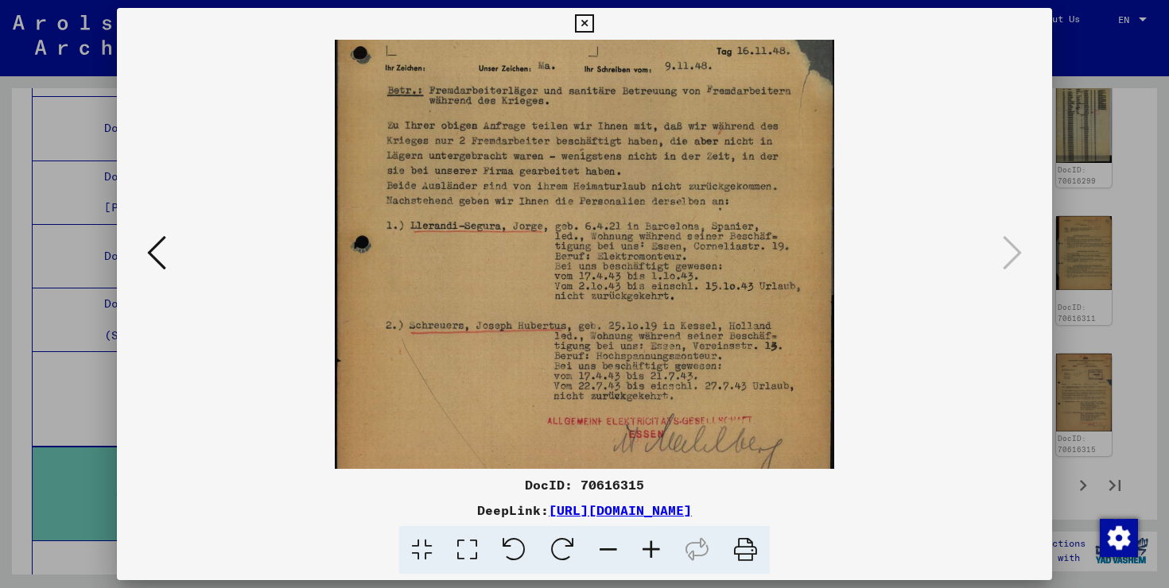
scroll to position [251, 0]
drag, startPoint x: 689, startPoint y: 462, endPoint x: 698, endPoint y: 211, distance: 251.3
click at [698, 211] on img at bounding box center [584, 142] width 499 height 707
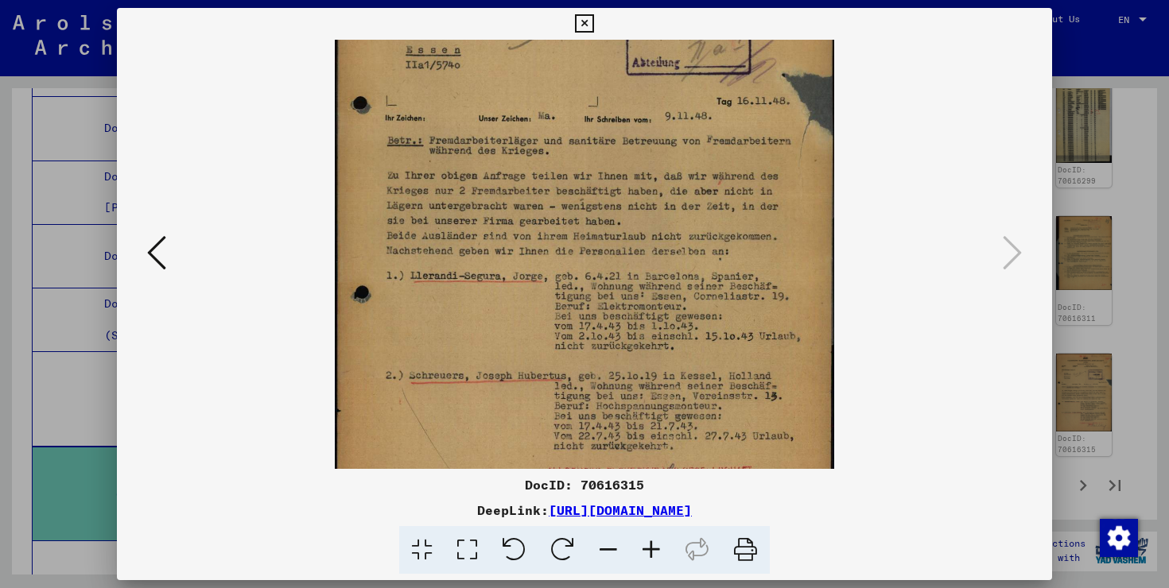
scroll to position [201, 0]
drag, startPoint x: 711, startPoint y: 196, endPoint x: 714, endPoint y: 246, distance: 50.2
click at [714, 246] on img at bounding box center [584, 192] width 499 height 707
click at [1126, 388] on div at bounding box center [584, 294] width 1169 height 588
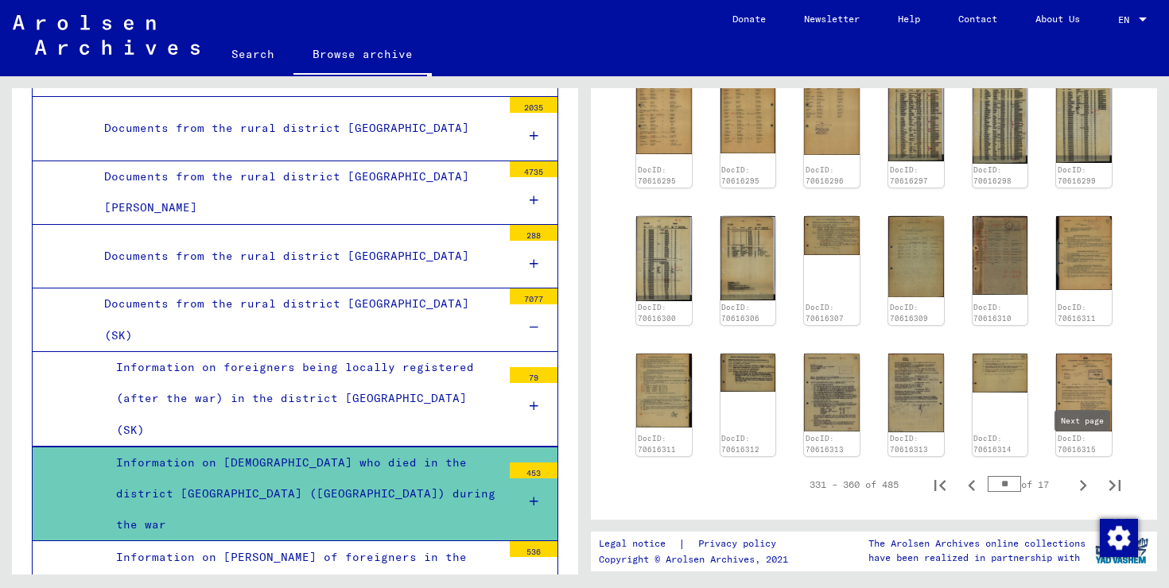
click at [1079, 475] on icon "Next page" at bounding box center [1083, 486] width 22 height 22
type input "**"
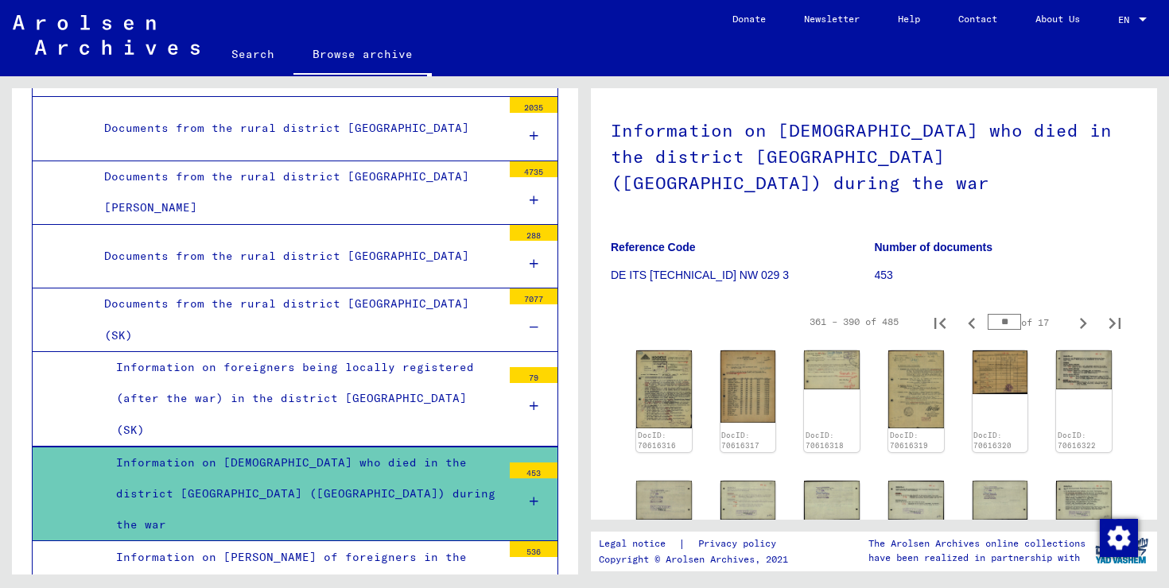
scroll to position [254, 0]
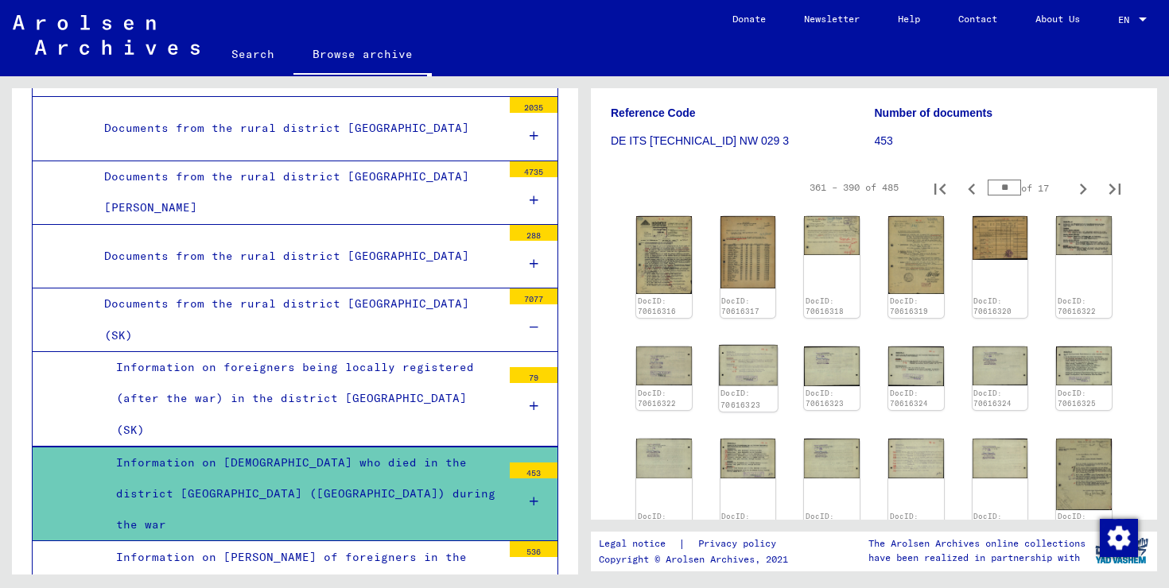
click at [755, 345] on img at bounding box center [748, 365] width 58 height 41
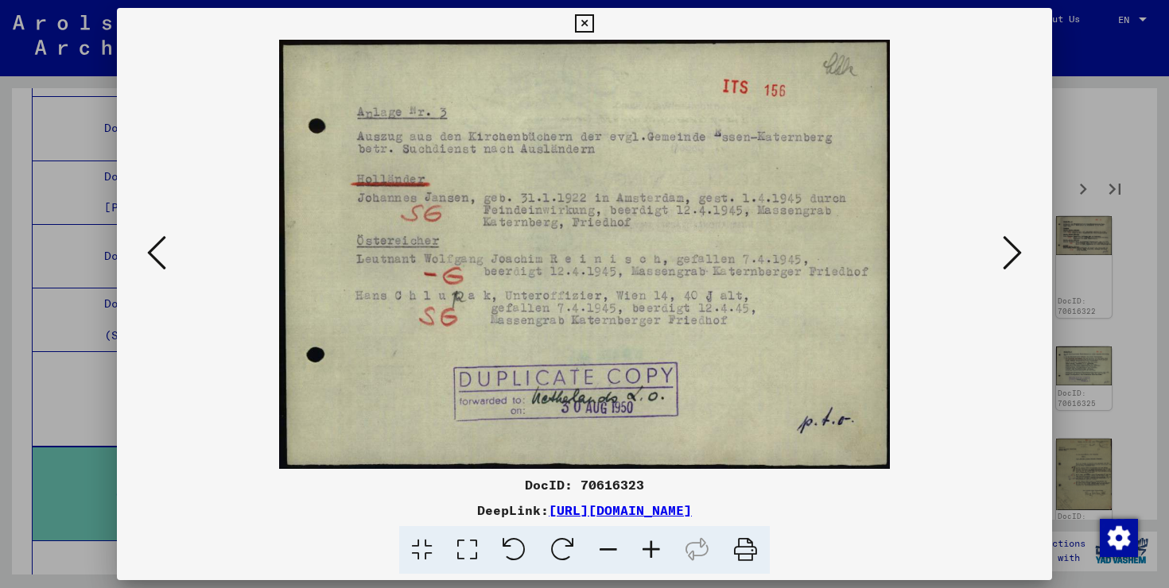
click at [1049, 362] on div at bounding box center [584, 254] width 935 height 429
click at [1084, 339] on div at bounding box center [584, 294] width 1169 height 588
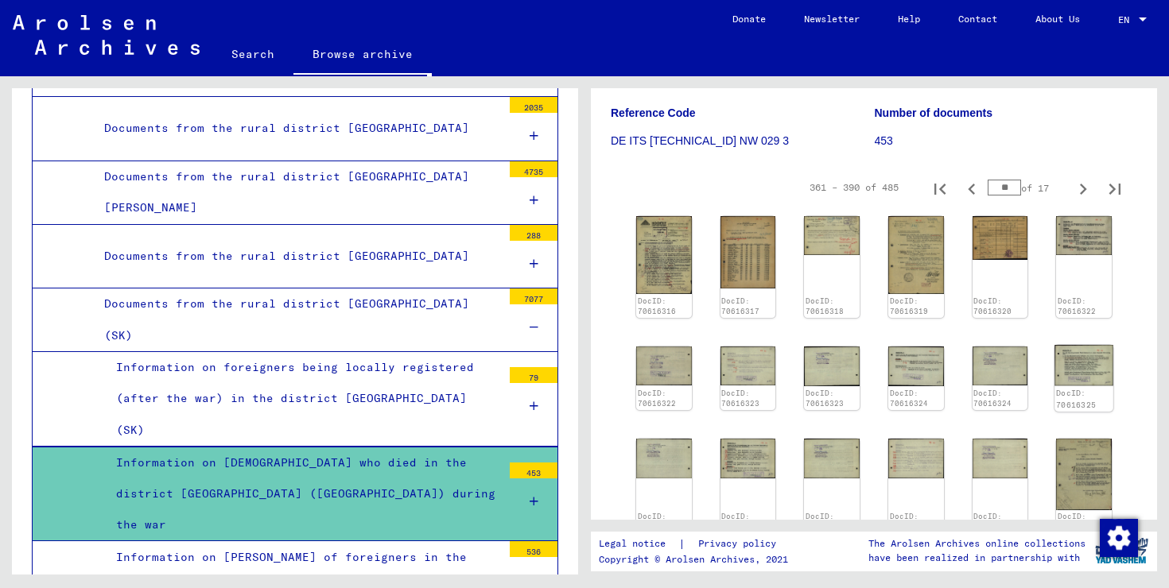
click at [1083, 345] on img at bounding box center [1084, 365] width 58 height 41
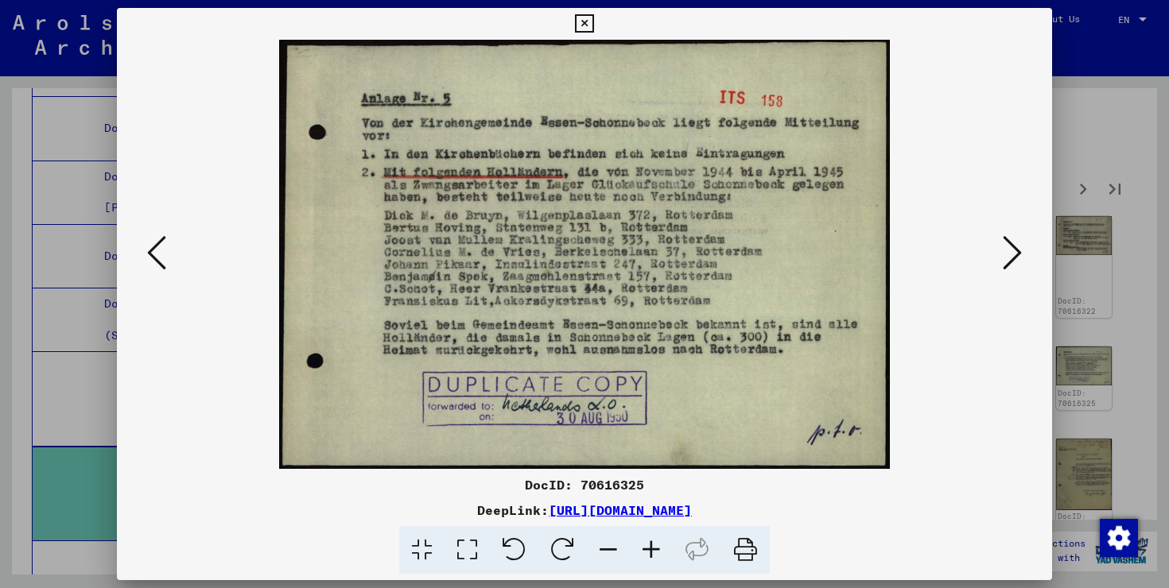
click at [1109, 347] on div at bounding box center [584, 294] width 1169 height 588
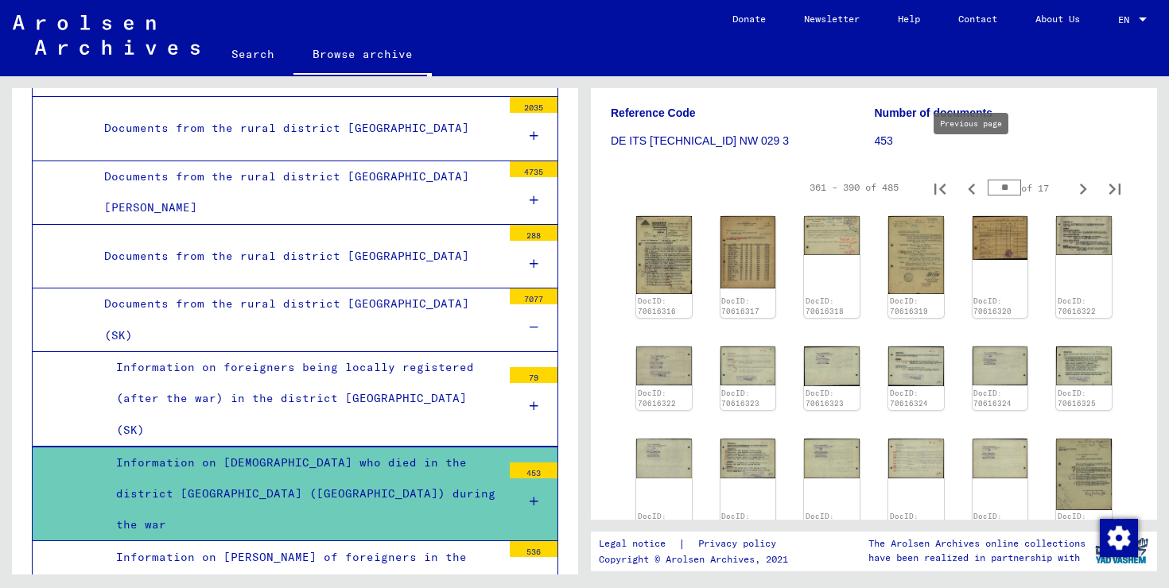
click at [980, 178] on icon "Previous page" at bounding box center [971, 189] width 22 height 22
type input "**"
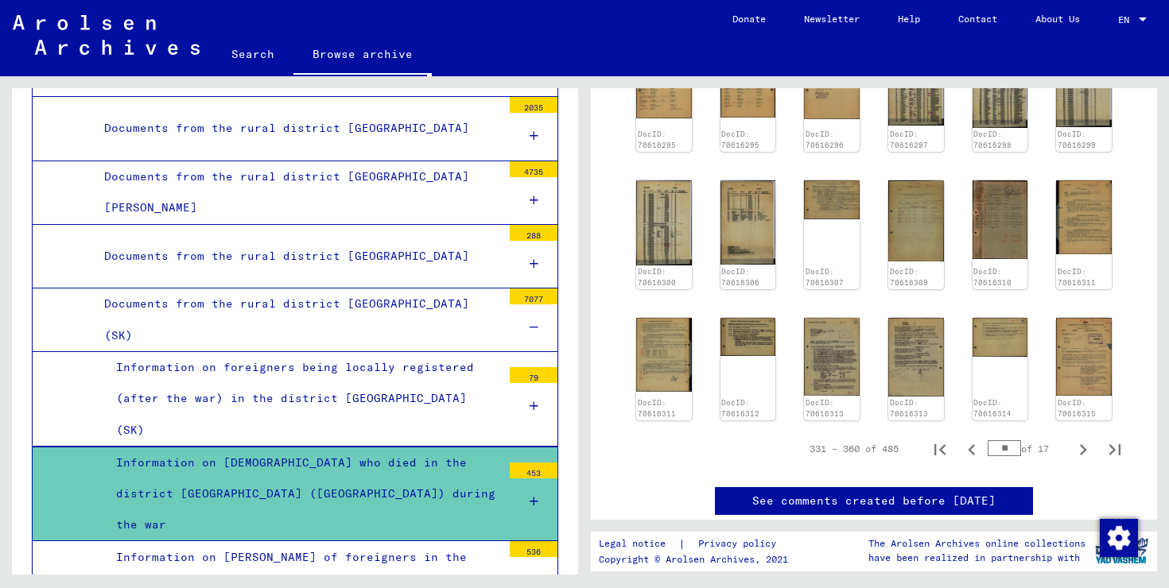
scroll to position [717, 0]
